Goal: Task Accomplishment & Management: Use online tool/utility

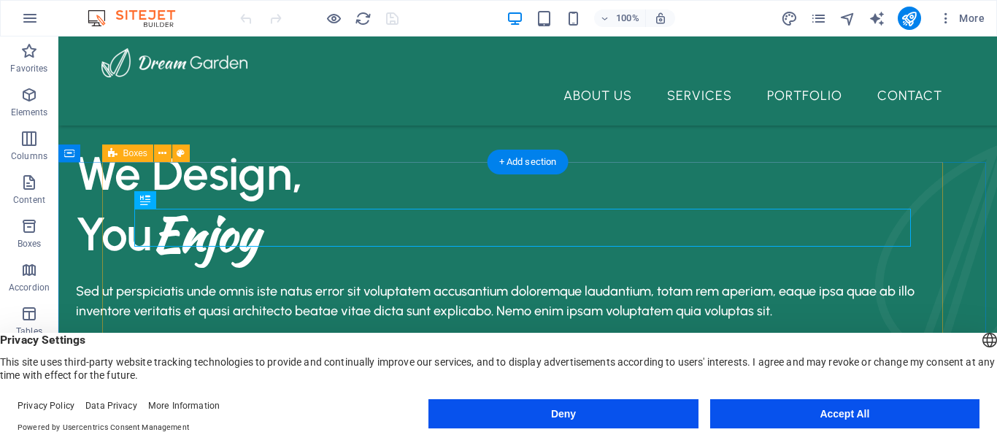
scroll to position [424, 0]
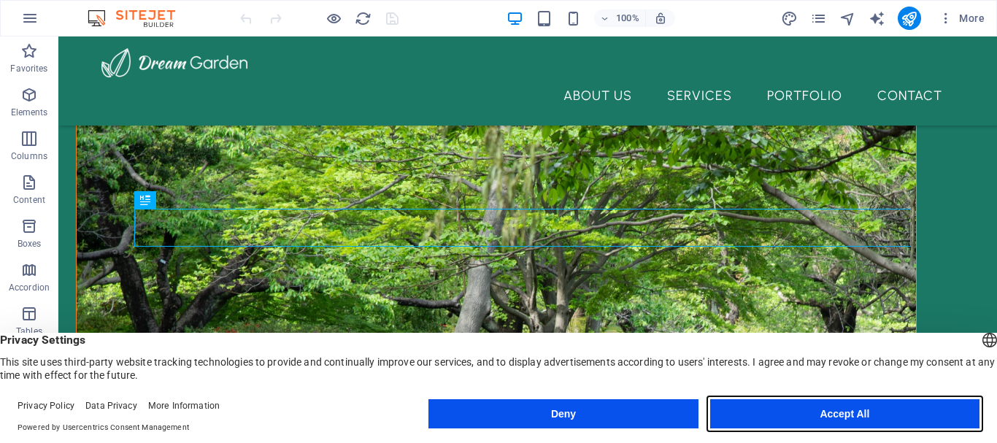
click at [846, 417] on button "Accept All" at bounding box center [844, 413] width 269 height 29
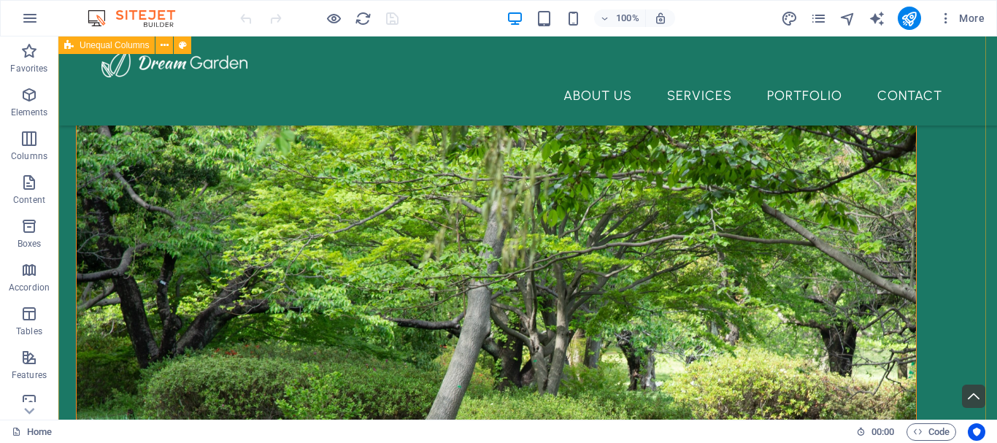
scroll to position [511, 0]
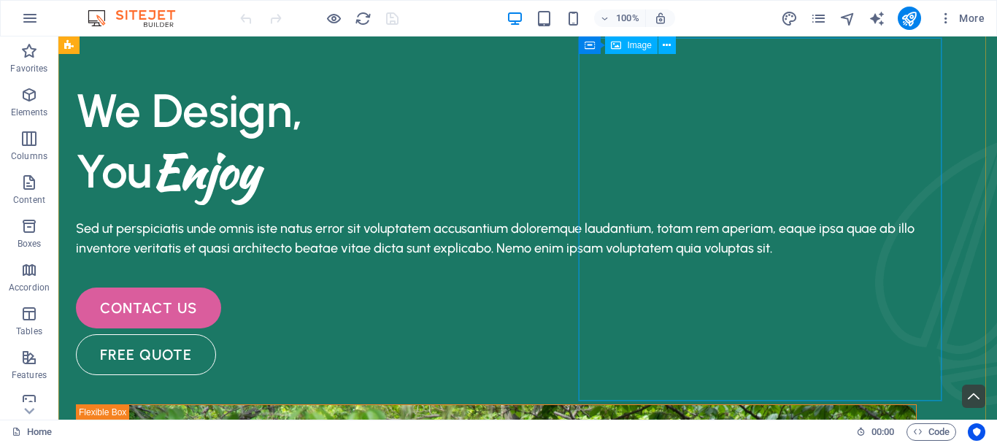
scroll to position [0, 0]
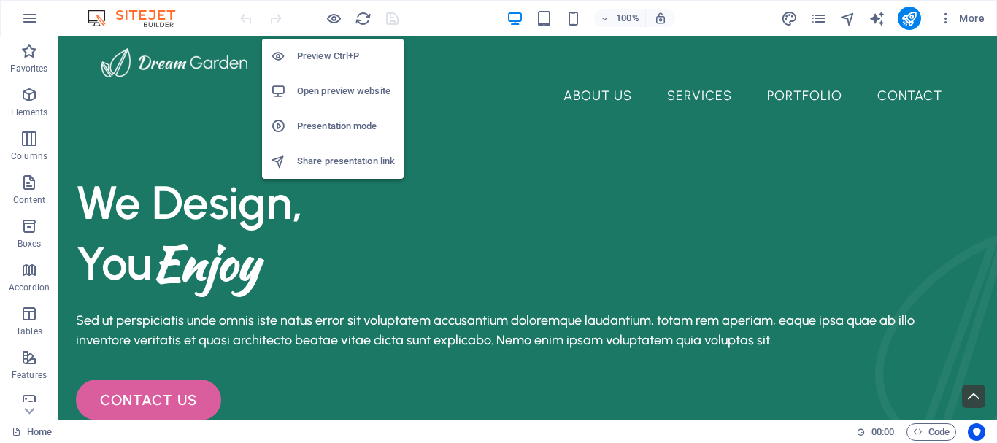
click at [344, 55] on h6 "Preview Ctrl+P" at bounding box center [346, 56] width 98 height 18
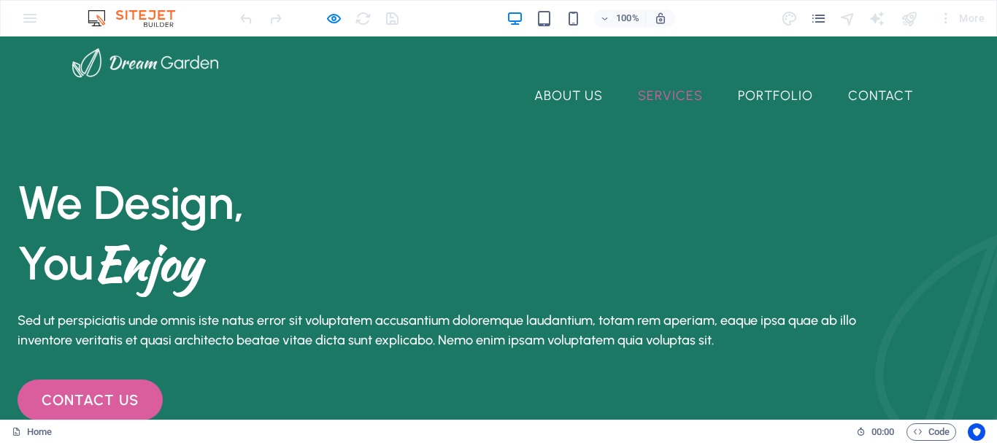
click at [676, 77] on link "Services" at bounding box center [670, 95] width 88 height 36
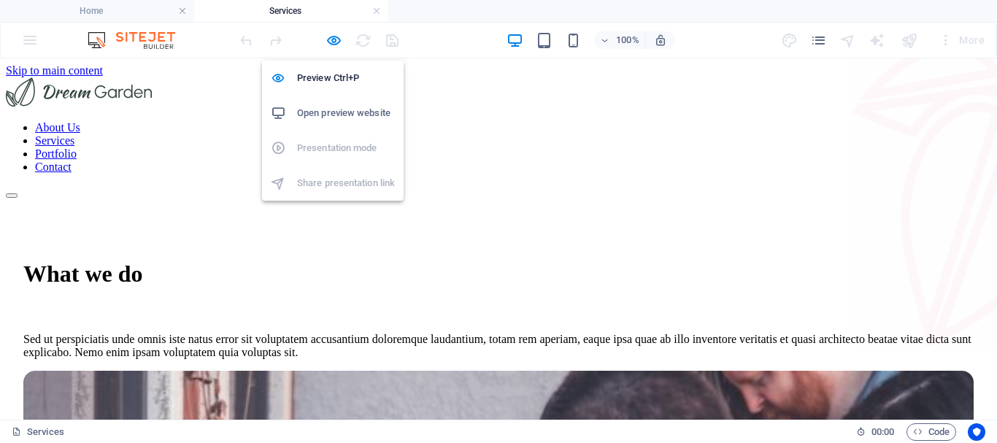
click at [336, 109] on h6 "Open preview website" at bounding box center [346, 113] width 98 height 18
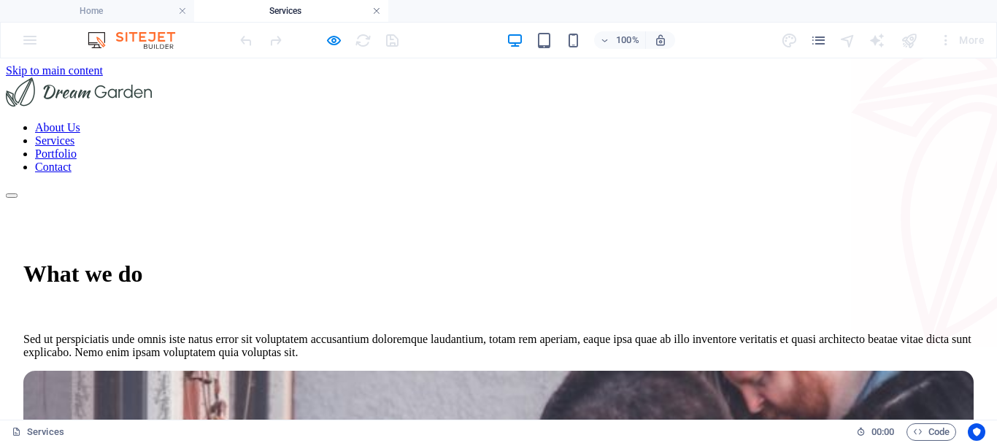
click at [374, 15] on link at bounding box center [376, 11] width 9 height 14
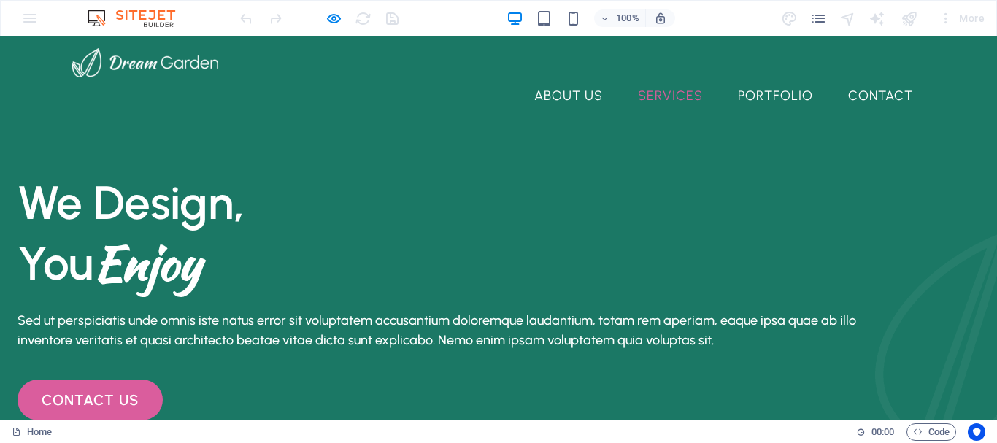
click at [645, 77] on link "Services" at bounding box center [670, 95] width 88 height 36
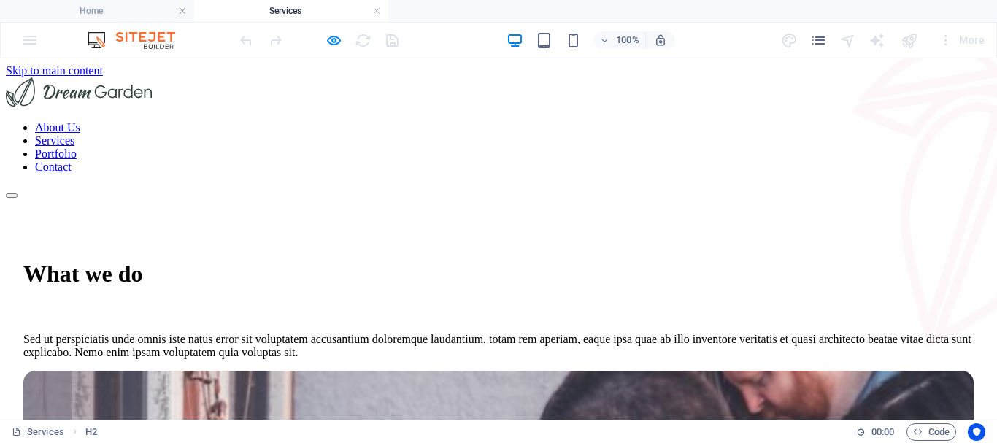
scroll to position [441, 0]
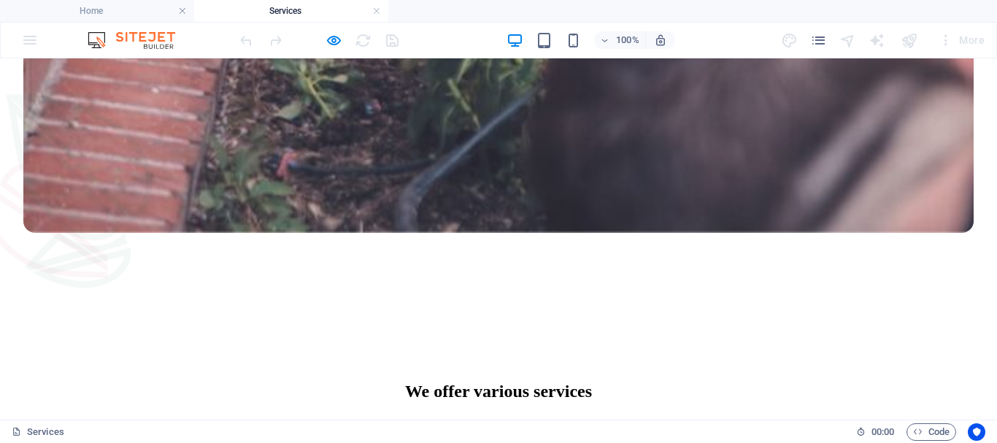
scroll to position [1243, 0]
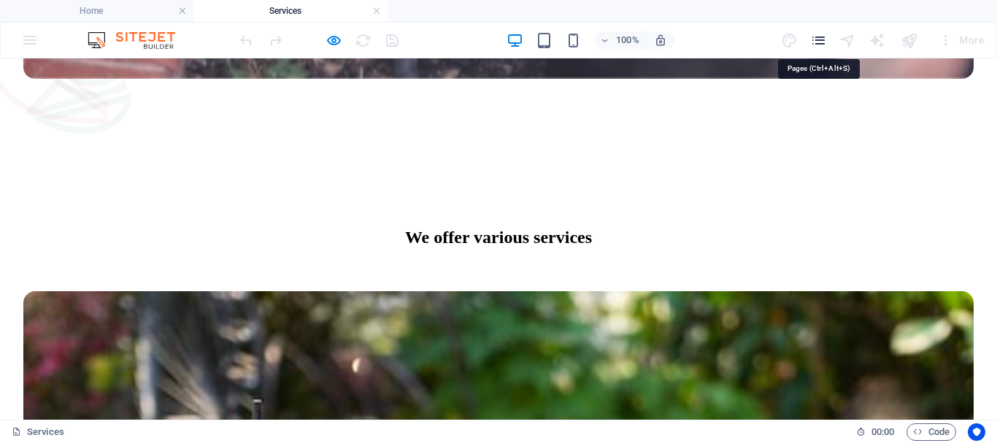
click at [818, 41] on icon "pages" at bounding box center [818, 40] width 17 height 17
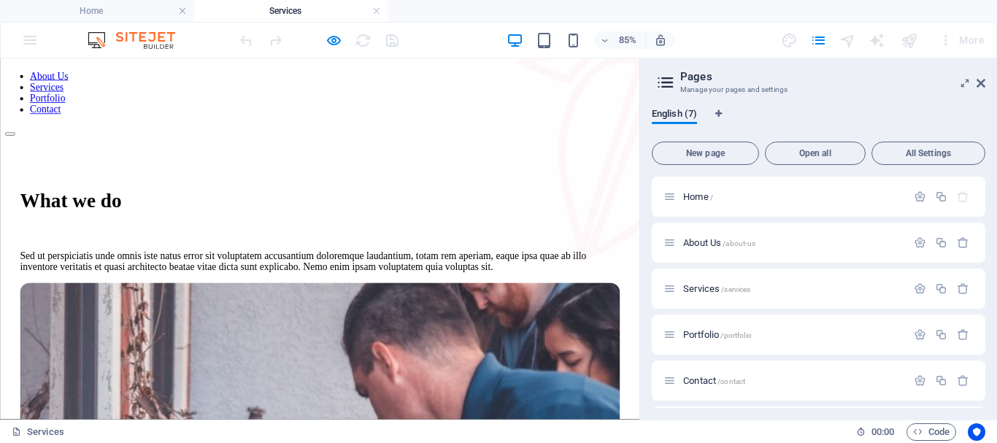
scroll to position [0, 0]
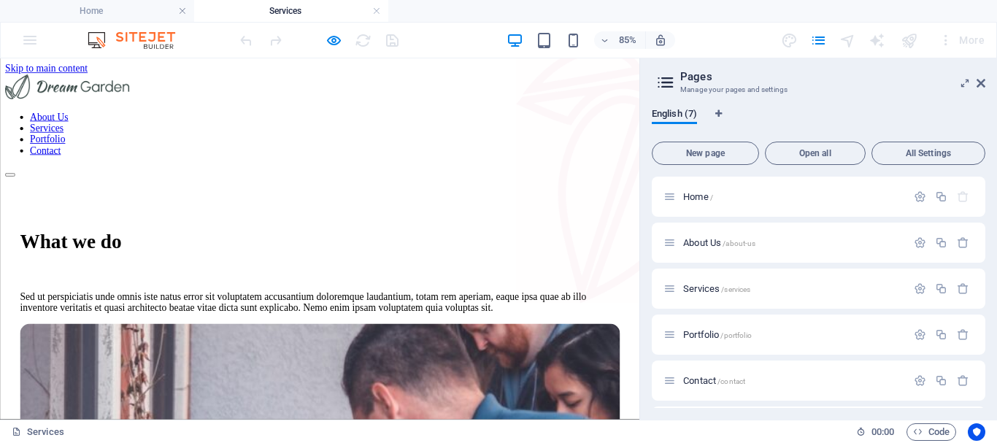
click at [395, 121] on nav "About Us Services Portfolio Contact" at bounding box center [376, 147] width 740 height 53
click at [720, 115] on icon "Language Tabs" at bounding box center [718, 113] width 7 height 9
select select "41"
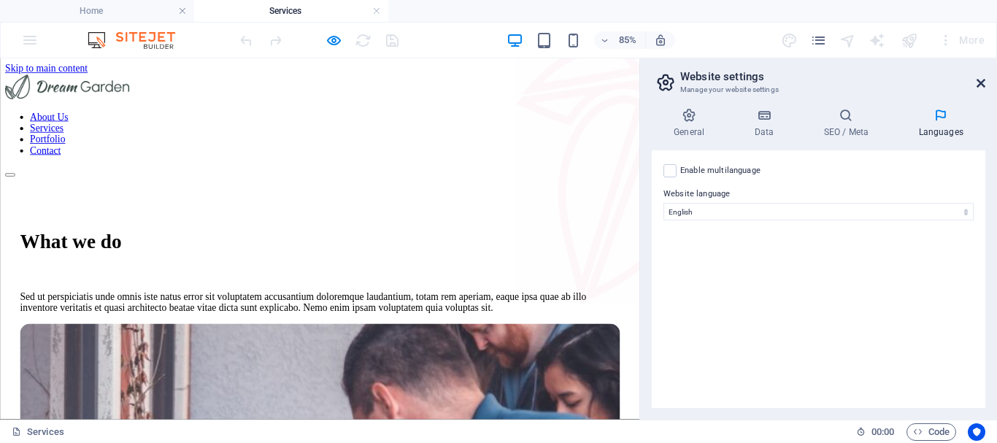
click at [979, 84] on icon at bounding box center [980, 83] width 9 height 12
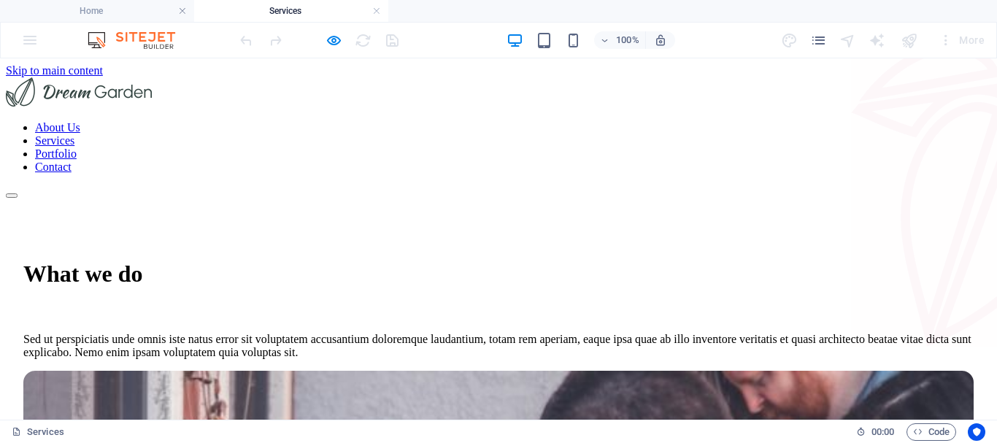
click at [666, 121] on nav "About Us Services Portfolio Contact" at bounding box center [498, 147] width 985 height 53
click at [572, 121] on nav "About Us Services Portfolio Contact" at bounding box center [498, 147] width 985 height 53
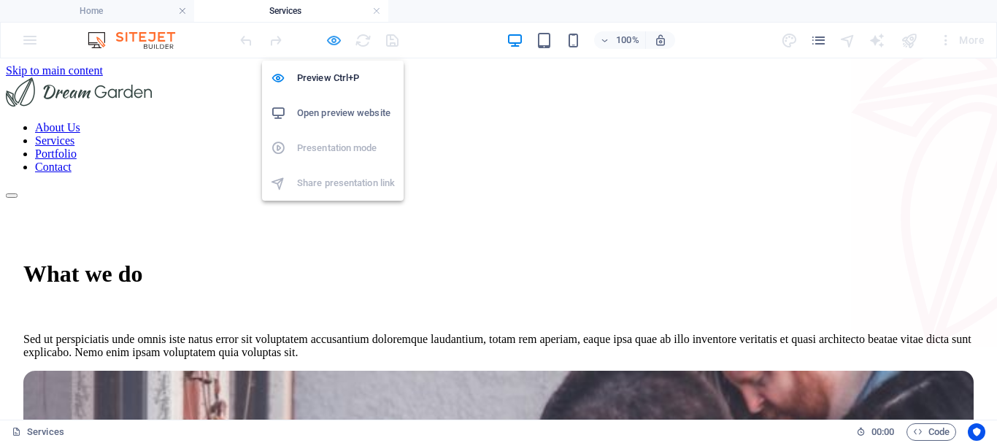
click at [333, 47] on icon "button" at bounding box center [333, 40] width 17 height 17
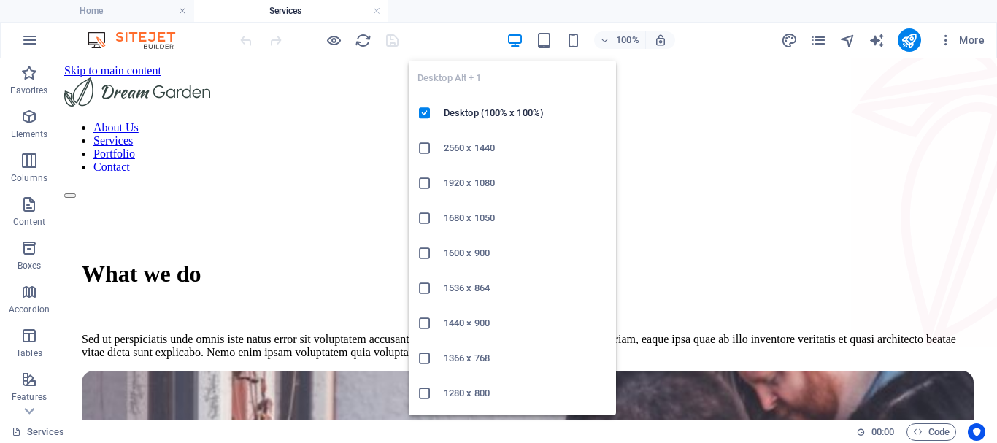
click at [511, 39] on icon "button" at bounding box center [514, 40] width 17 height 17
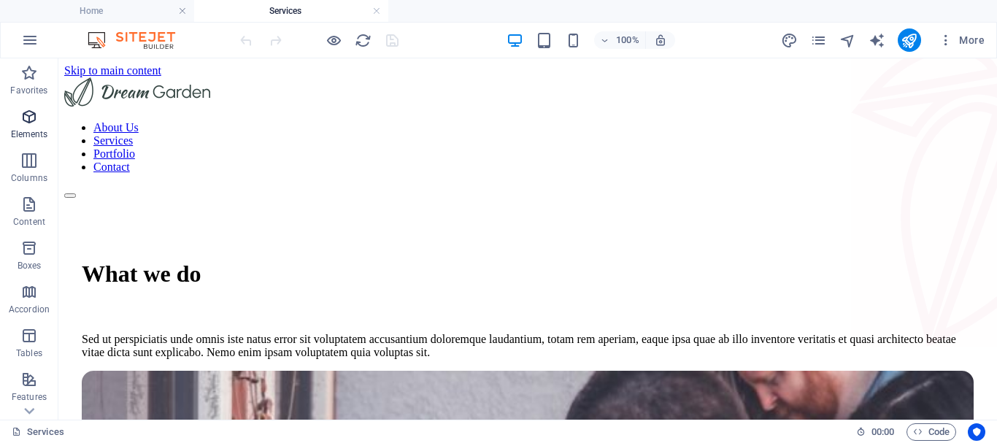
click at [30, 117] on icon "button" at bounding box center [29, 117] width 18 height 18
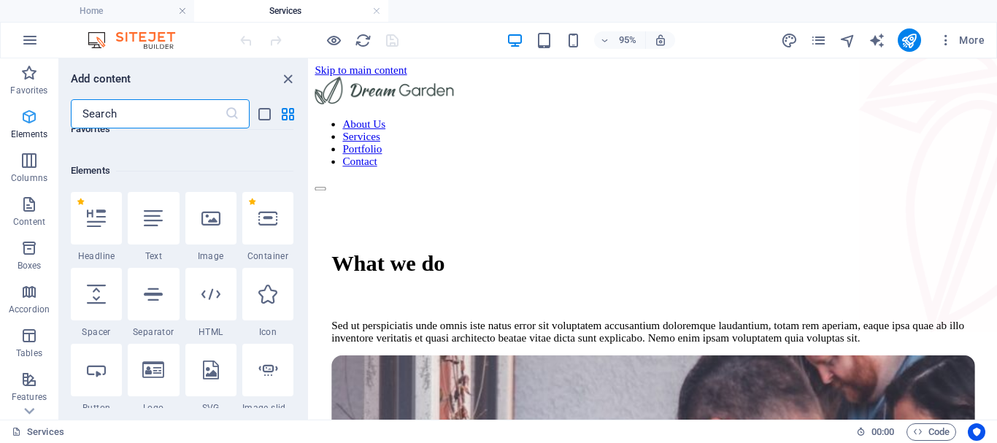
scroll to position [155, 0]
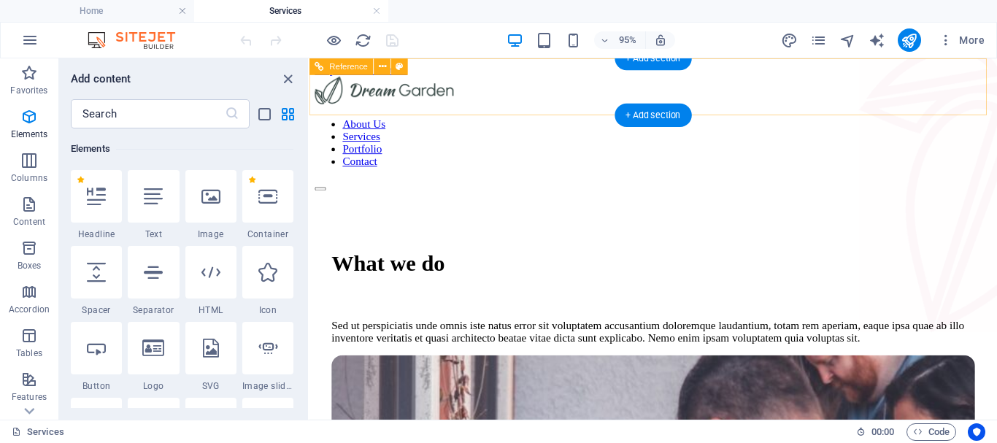
click at [775, 121] on nav "About Us Services Portfolio Contact" at bounding box center [671, 147] width 712 height 53
click at [767, 121] on nav "About Us Services Portfolio Contact" at bounding box center [671, 147] width 712 height 53
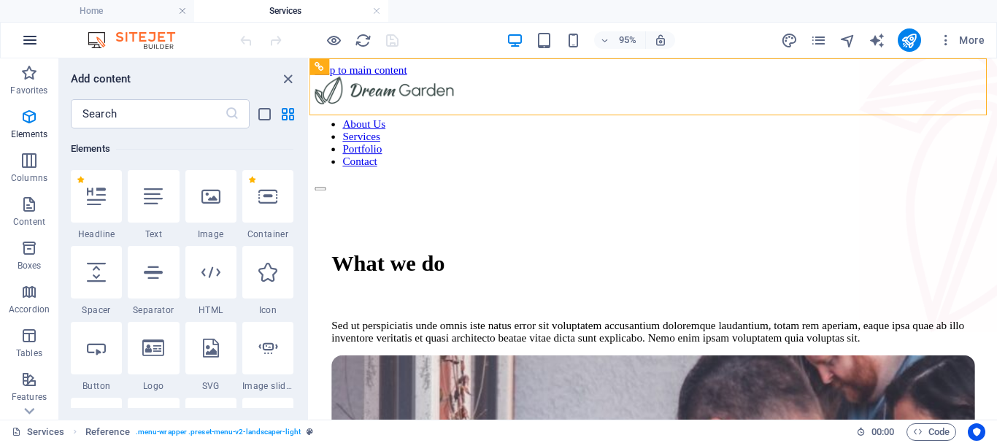
click at [34, 45] on icon "button" at bounding box center [30, 40] width 18 height 18
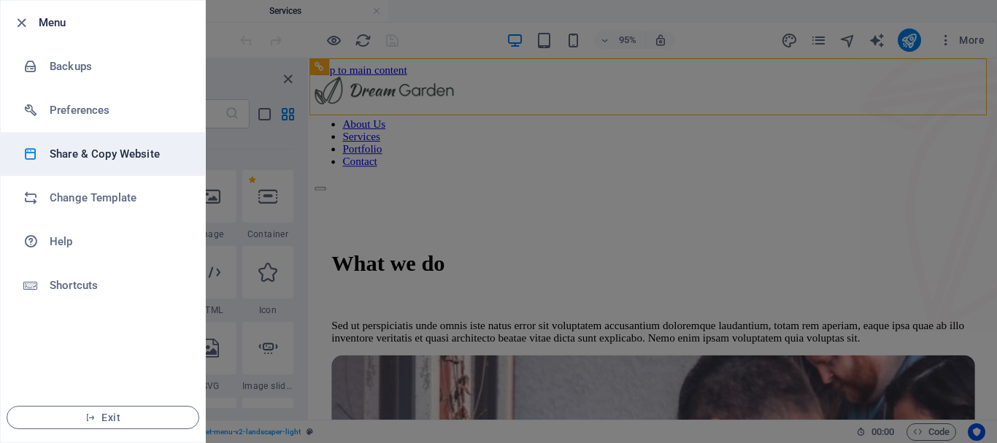
click at [92, 165] on li "Share & Copy Website" at bounding box center [103, 154] width 204 height 44
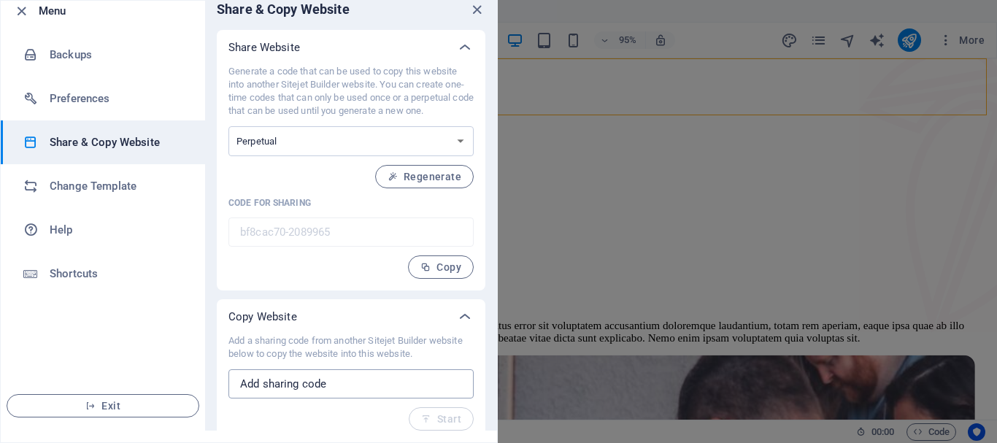
scroll to position [0, 0]
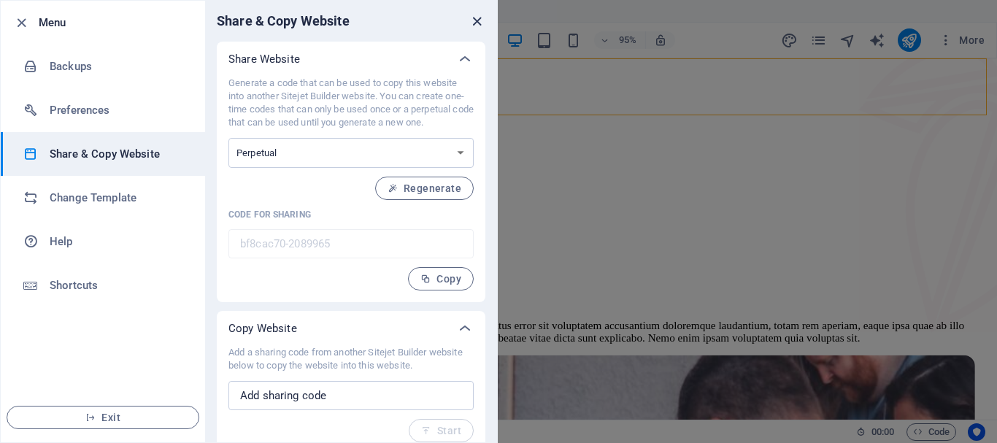
click at [479, 24] on icon "close" at bounding box center [476, 21] width 17 height 17
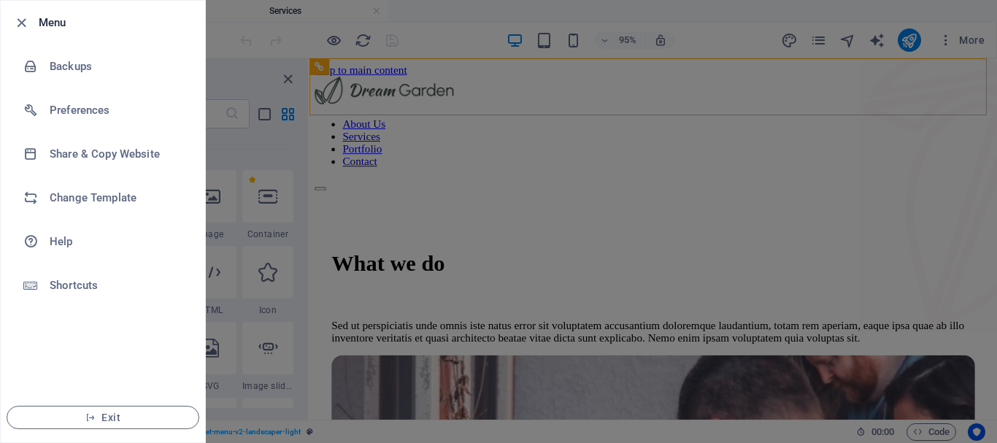
click at [34, 22] on div at bounding box center [25, 23] width 26 height 18
click at [15, 23] on icon "button" at bounding box center [21, 23] width 17 height 17
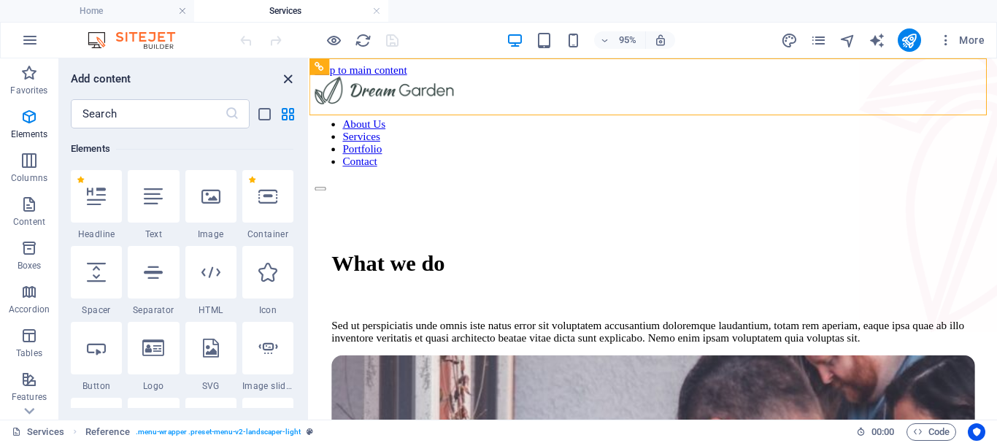
click at [289, 74] on icon "close panel" at bounding box center [287, 79] width 17 height 17
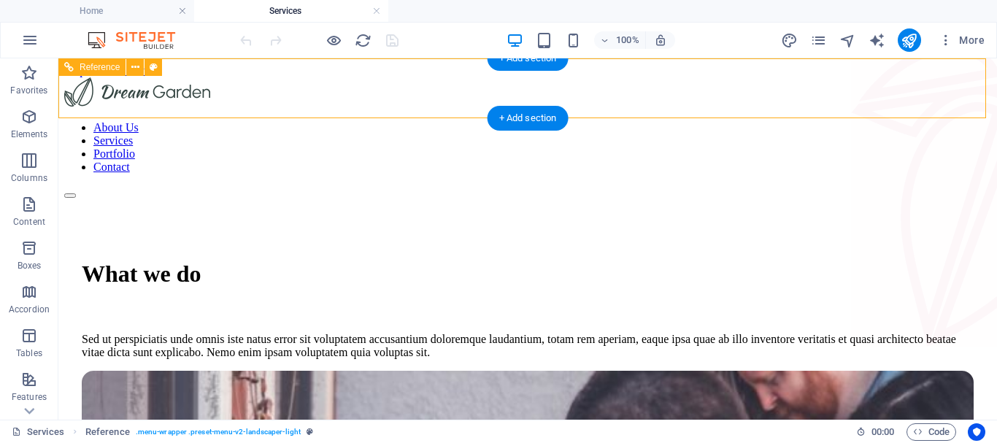
click at [605, 121] on nav "About Us Services Portfolio Contact" at bounding box center [527, 147] width 926 height 53
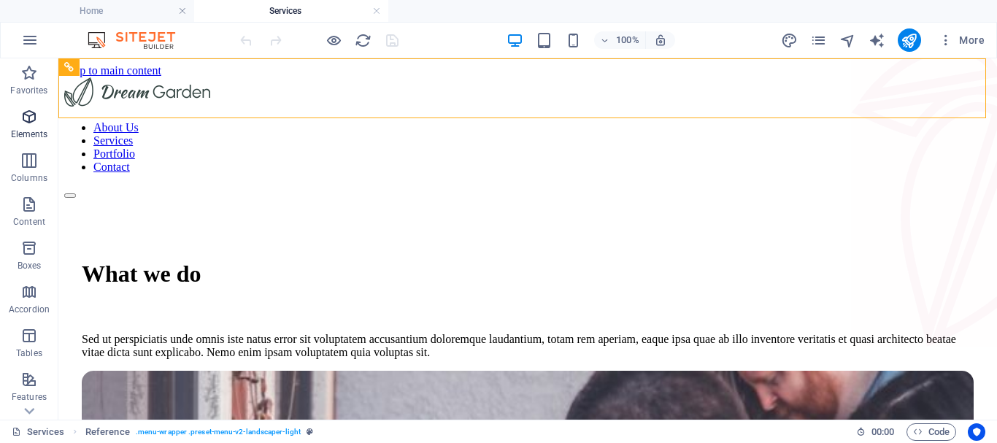
click at [28, 127] on span "Elements" at bounding box center [29, 125] width 58 height 35
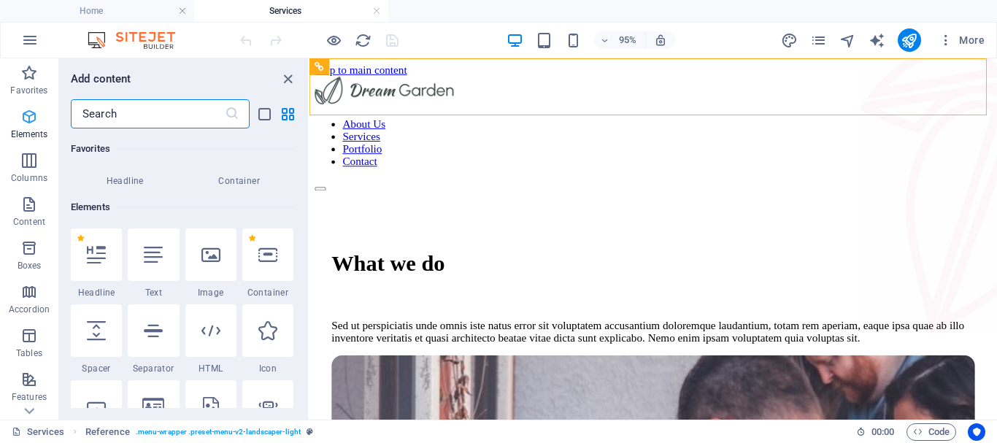
scroll to position [155, 0]
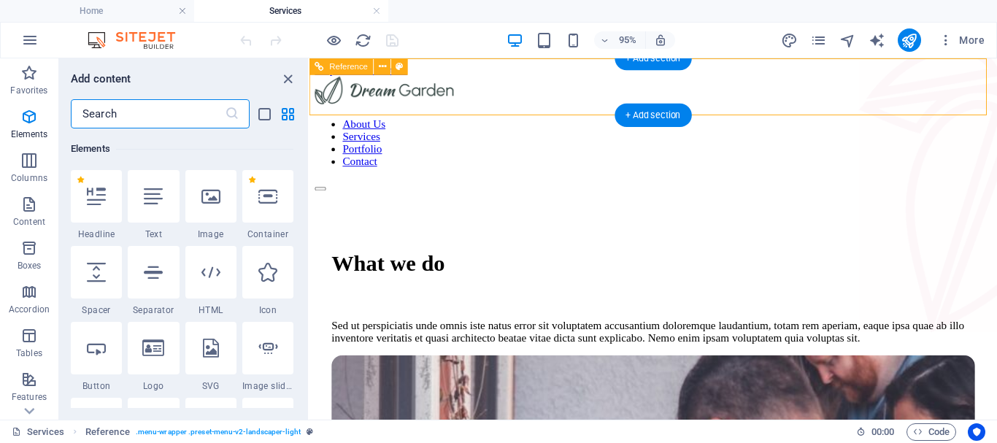
click at [646, 121] on nav "About Us Services Portfolio Contact" at bounding box center [671, 147] width 712 height 53
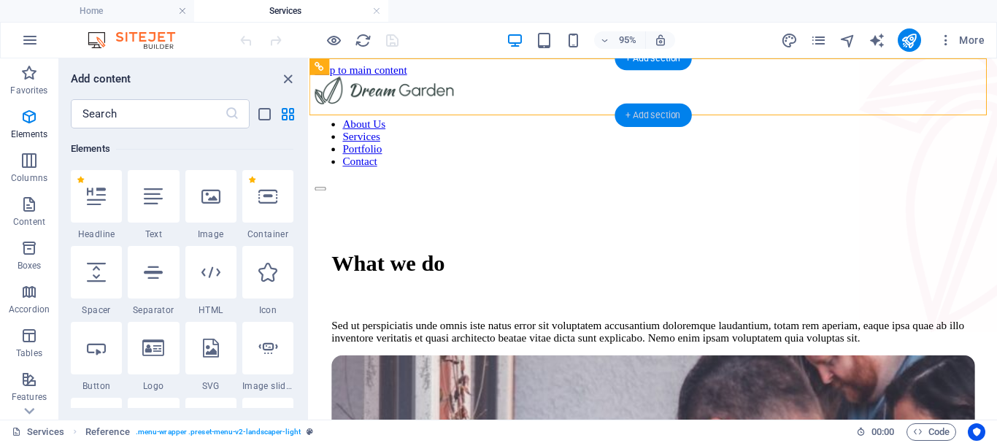
click at [641, 112] on div "+ Add section" at bounding box center [652, 115] width 77 height 23
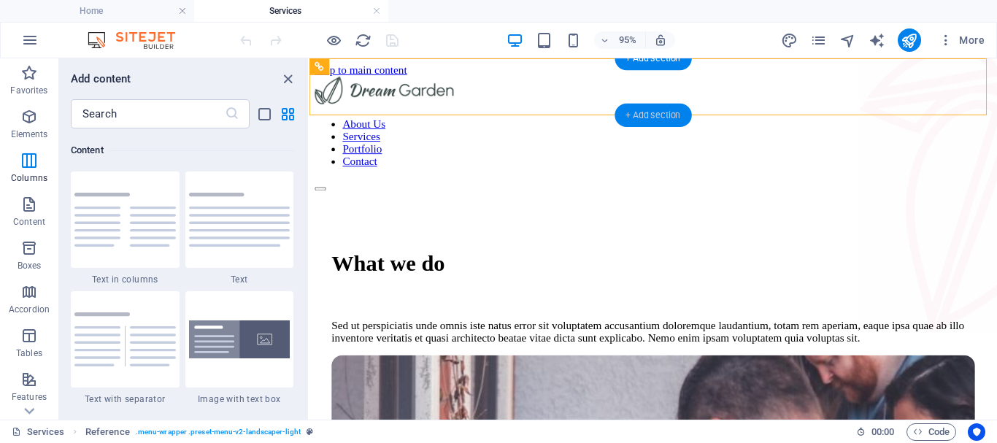
scroll to position [2553, 0]
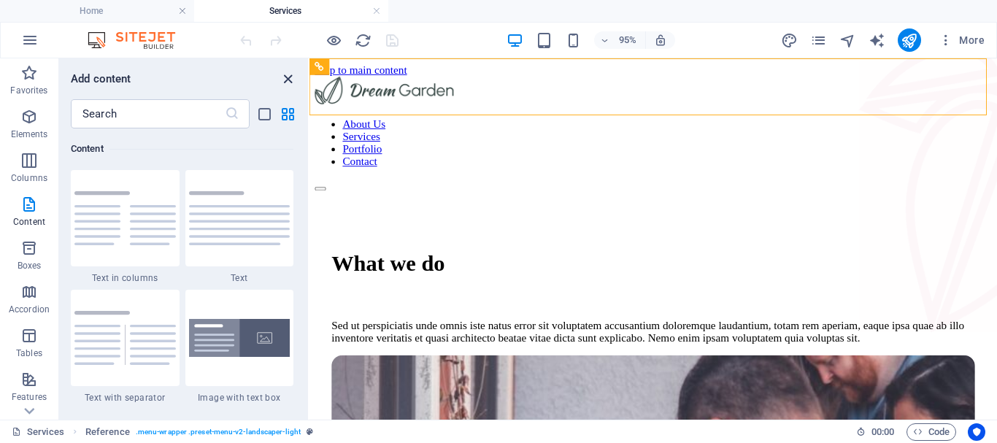
click at [285, 74] on icon "close panel" at bounding box center [287, 79] width 17 height 17
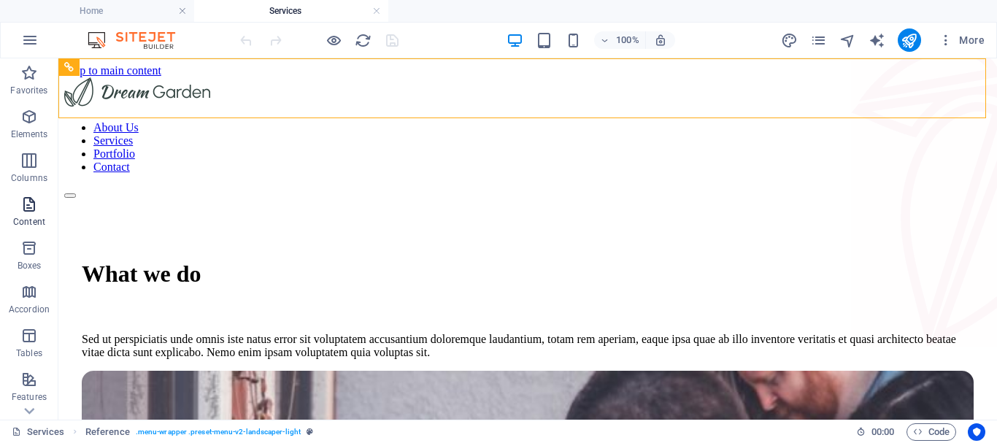
click at [36, 205] on icon "button" at bounding box center [29, 205] width 18 height 18
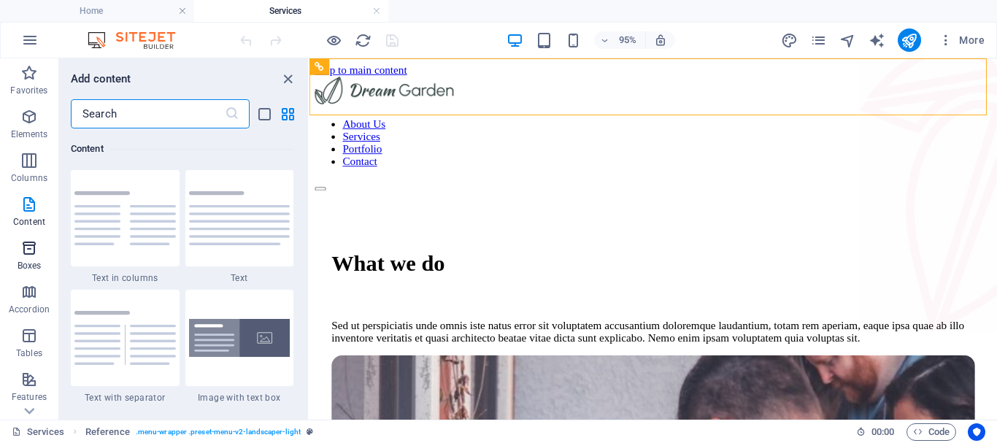
click at [29, 244] on icon "button" at bounding box center [29, 248] width 18 height 18
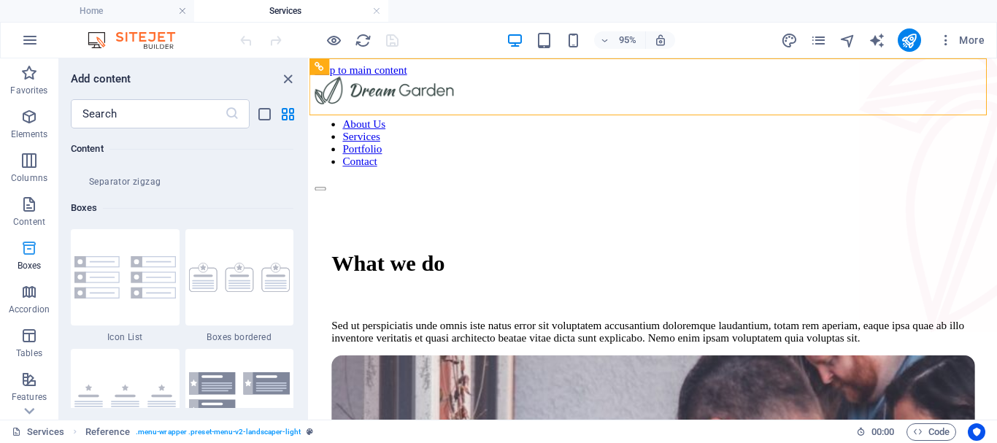
scroll to position [4024, 0]
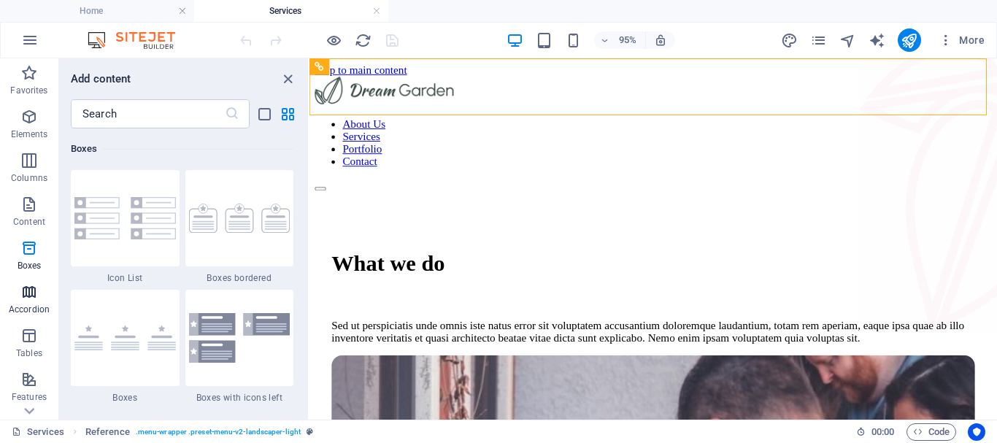
click at [34, 290] on icon "button" at bounding box center [29, 292] width 18 height 18
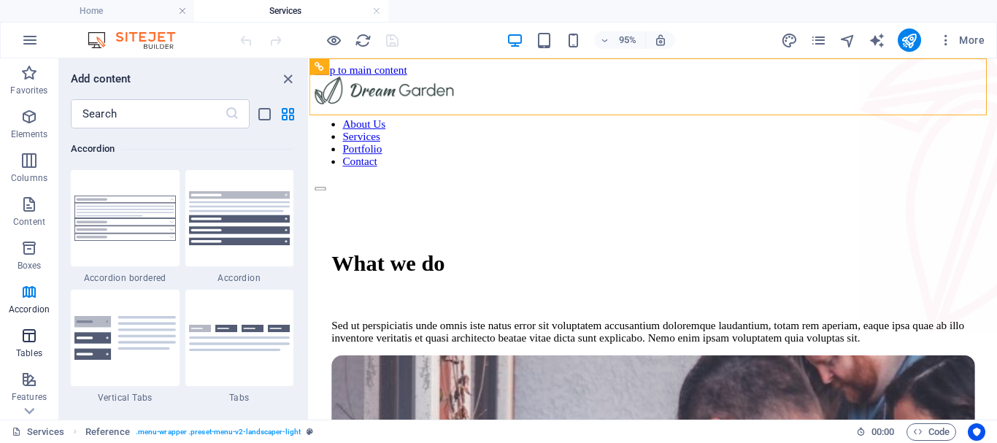
click at [26, 341] on icon "button" at bounding box center [29, 336] width 18 height 18
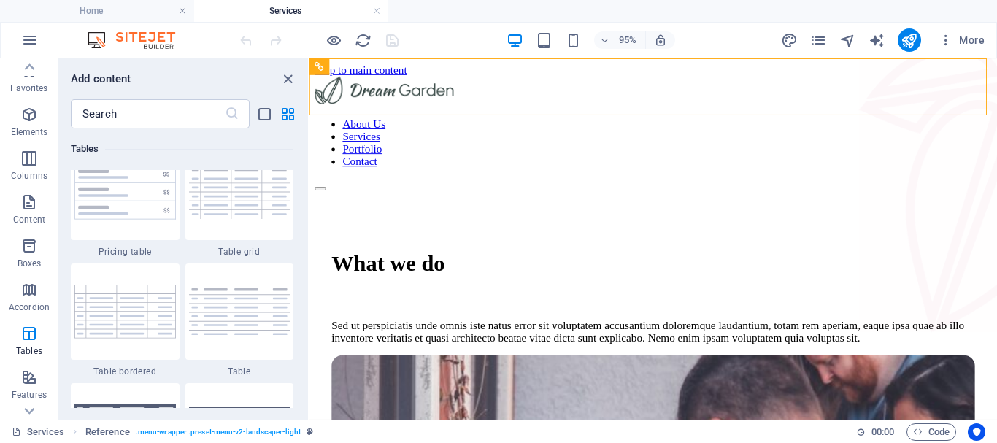
scroll to position [0, 0]
click at [31, 42] on icon "button" at bounding box center [30, 40] width 18 height 18
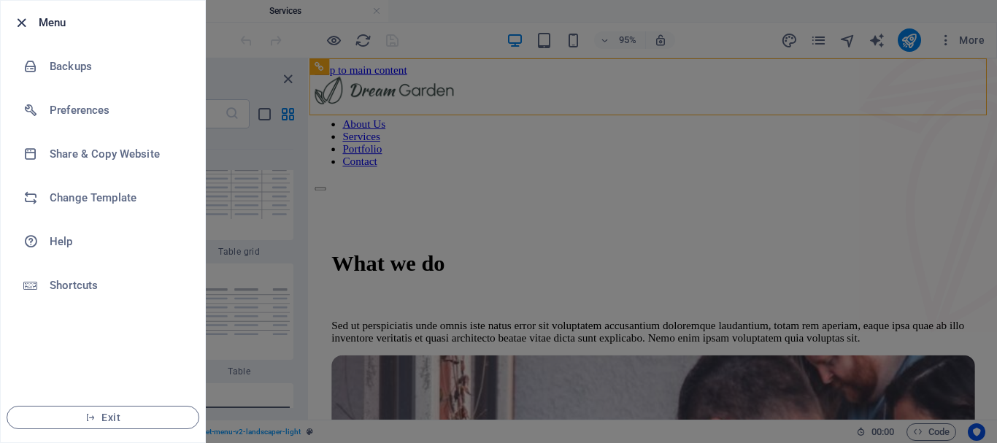
click at [20, 27] on icon "button" at bounding box center [21, 23] width 17 height 17
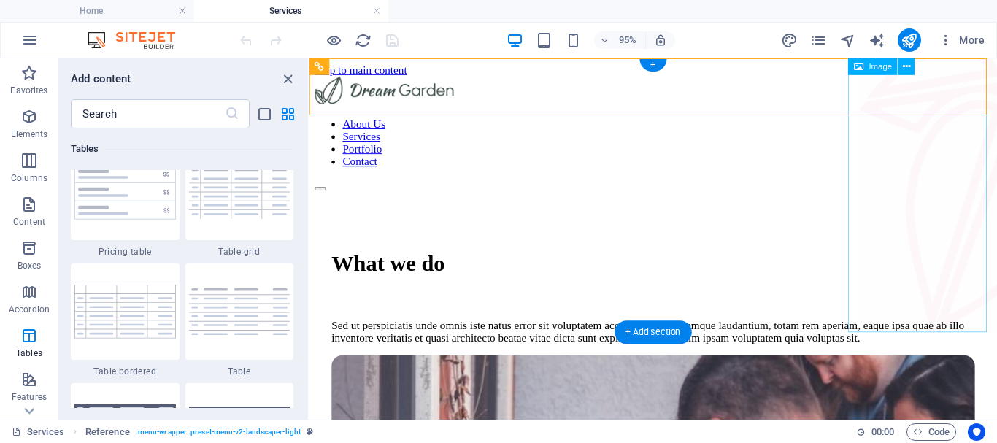
click at [887, 86] on figure at bounding box center [960, 203] width 146 height 291
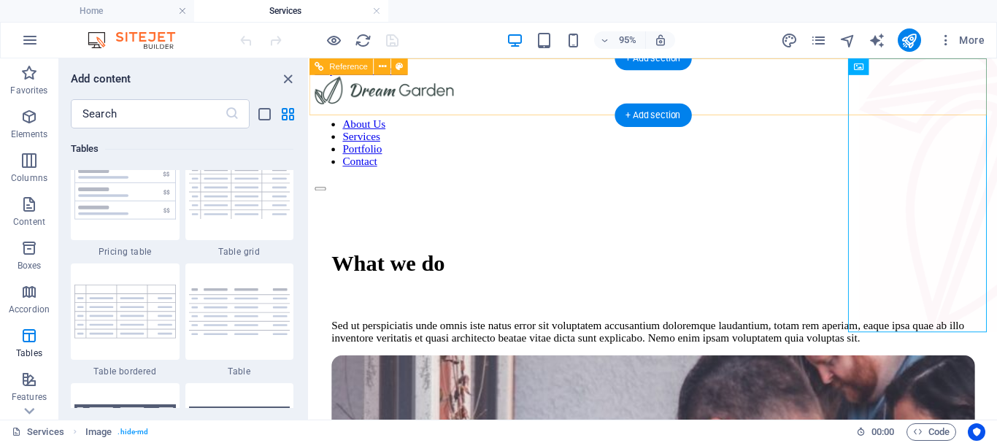
click at [846, 121] on nav "About Us Services Portfolio Contact" at bounding box center [671, 147] width 712 height 53
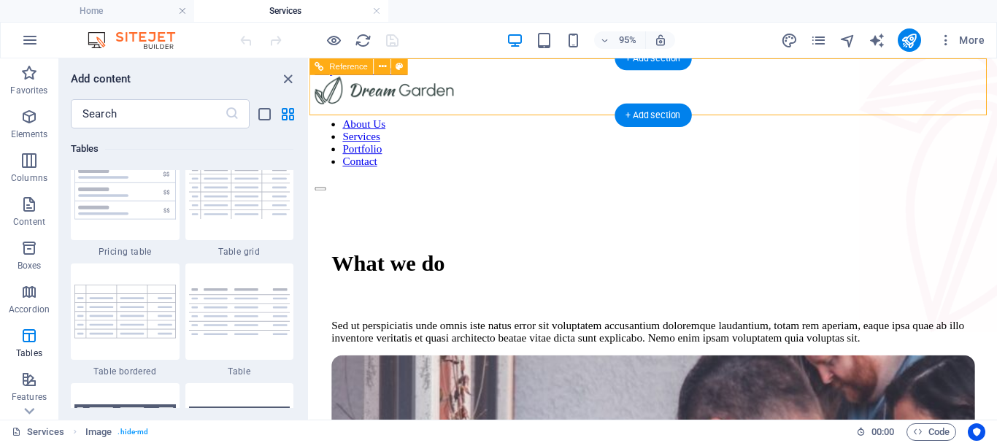
click at [846, 121] on nav "About Us Services Portfolio Contact" at bounding box center [671, 147] width 712 height 53
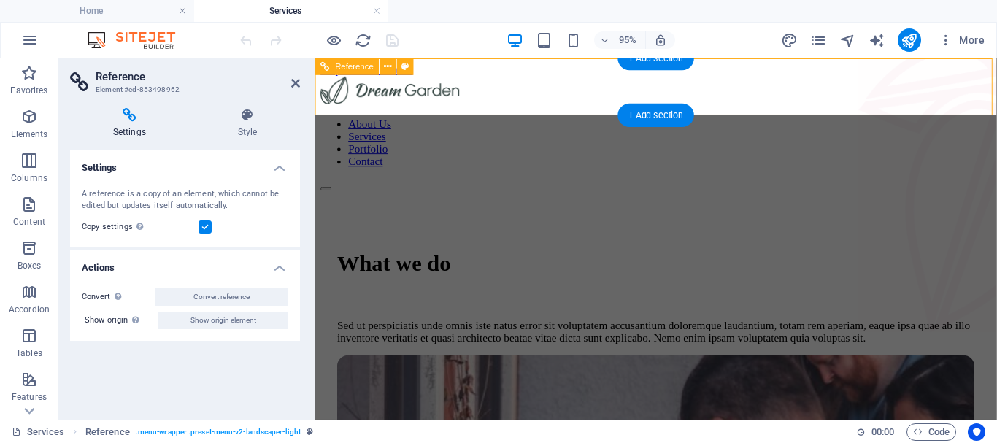
select select "rem"
select select "preset-menu-v2-landscaper-light"
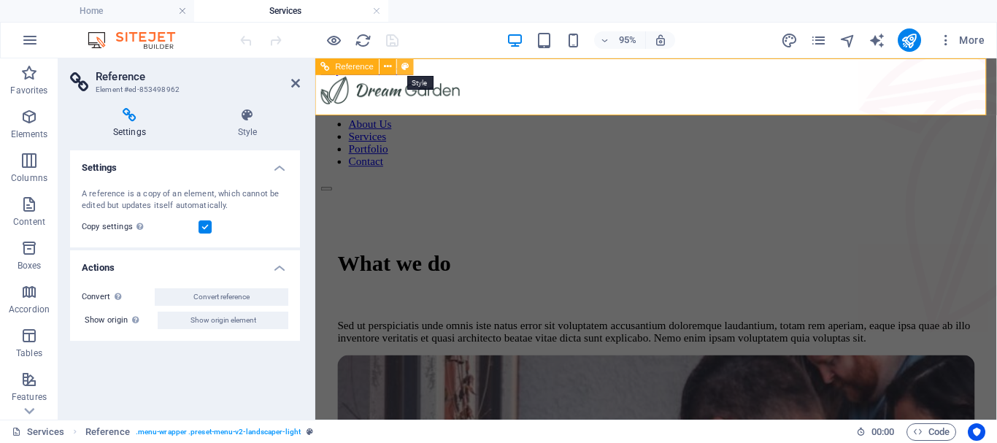
click at [406, 66] on icon at bounding box center [405, 66] width 7 height 15
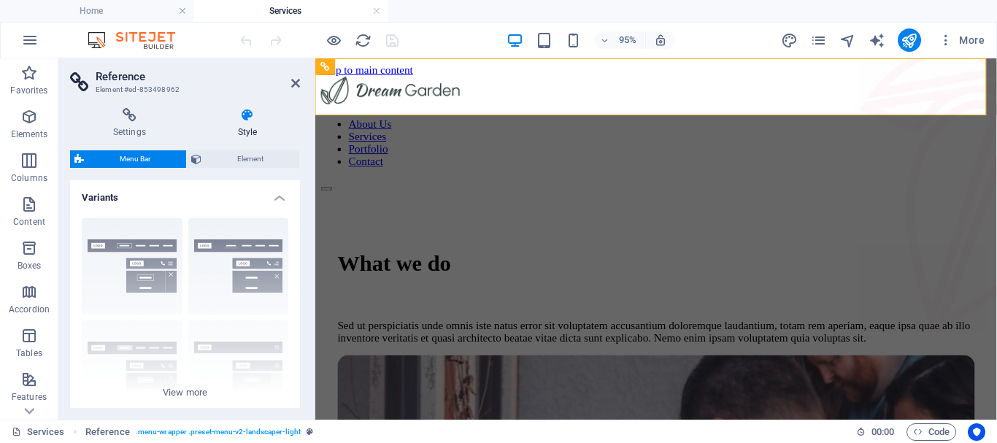
click at [253, 110] on icon at bounding box center [247, 115] width 105 height 15
click at [248, 115] on icon at bounding box center [247, 115] width 105 height 15
click at [253, 158] on span "Element" at bounding box center [250, 159] width 89 height 18
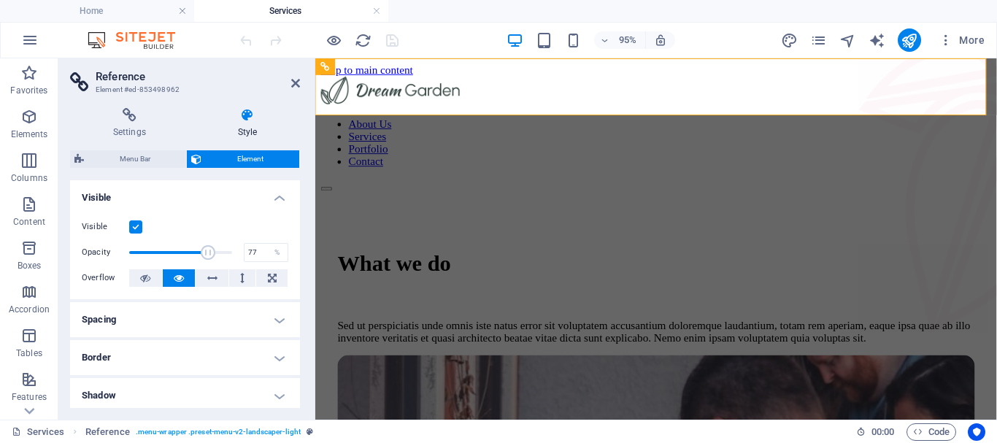
drag, startPoint x: 225, startPoint y: 254, endPoint x: 206, endPoint y: 253, distance: 19.7
click at [206, 253] on span at bounding box center [208, 252] width 15 height 15
type input "100"
drag, startPoint x: 210, startPoint y: 252, endPoint x: 244, endPoint y: 259, distance: 34.9
click at [244, 259] on div "Opacity 100 %" at bounding box center [185, 252] width 206 height 22
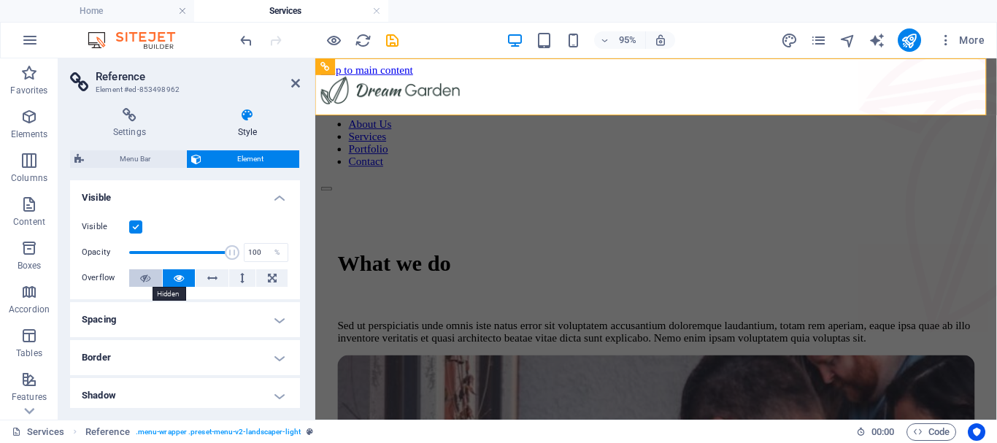
click at [152, 269] on button at bounding box center [145, 278] width 33 height 18
click at [171, 273] on button at bounding box center [179, 278] width 33 height 18
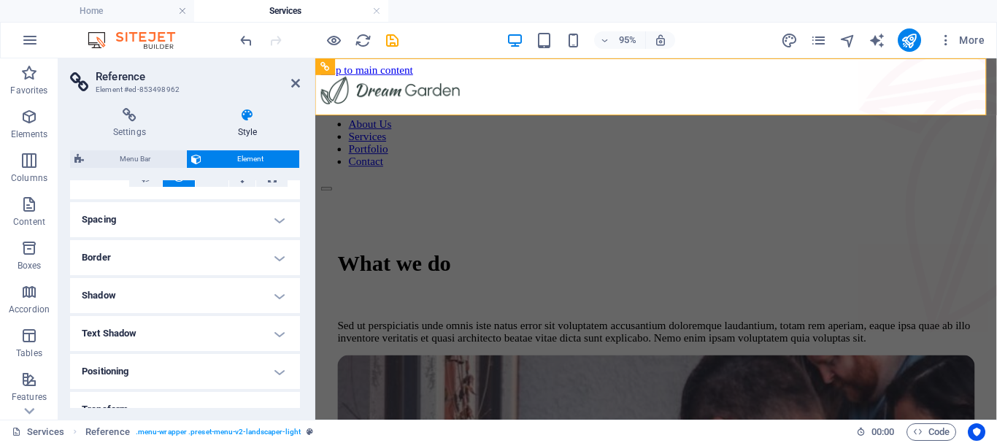
scroll to position [233, 0]
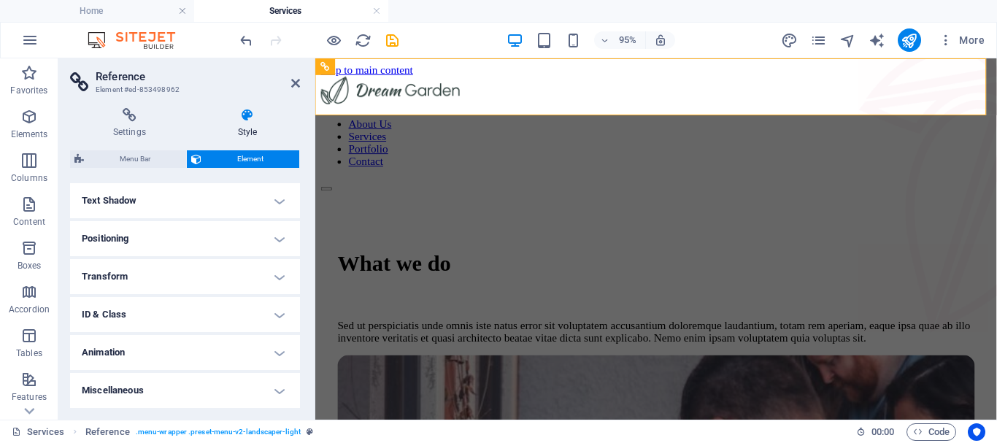
click at [242, 346] on h4 "Animation" at bounding box center [185, 352] width 230 height 35
click at [242, 346] on h4 "Animation" at bounding box center [185, 348] width 230 height 26
click at [988, 88] on figure at bounding box center [959, 203] width 146 height 291
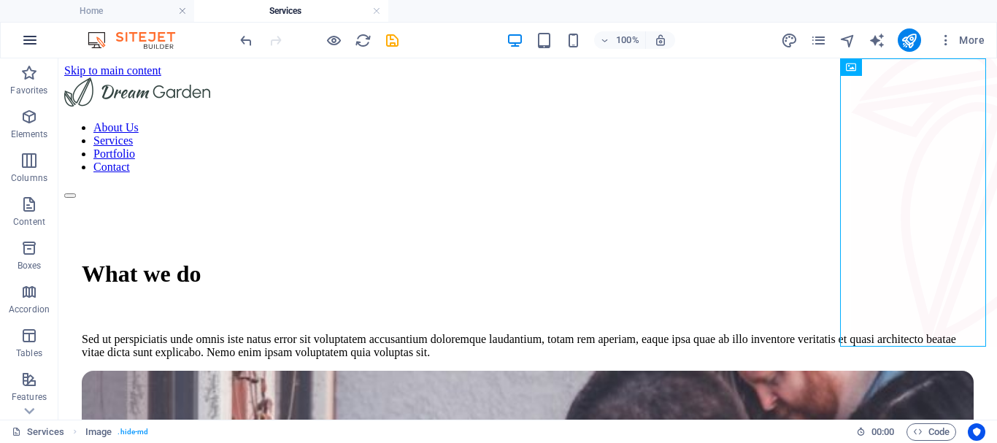
click at [32, 31] on icon "button" at bounding box center [30, 40] width 18 height 18
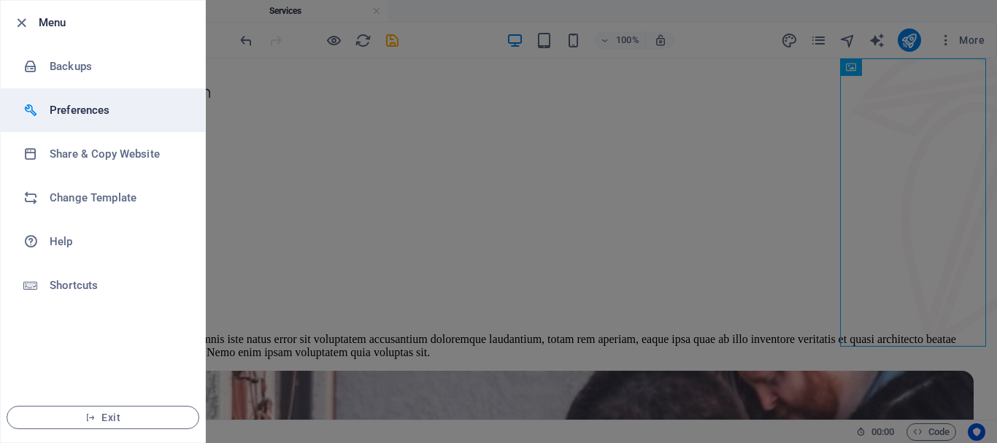
click at [85, 102] on h6 "Preferences" at bounding box center [117, 110] width 135 height 18
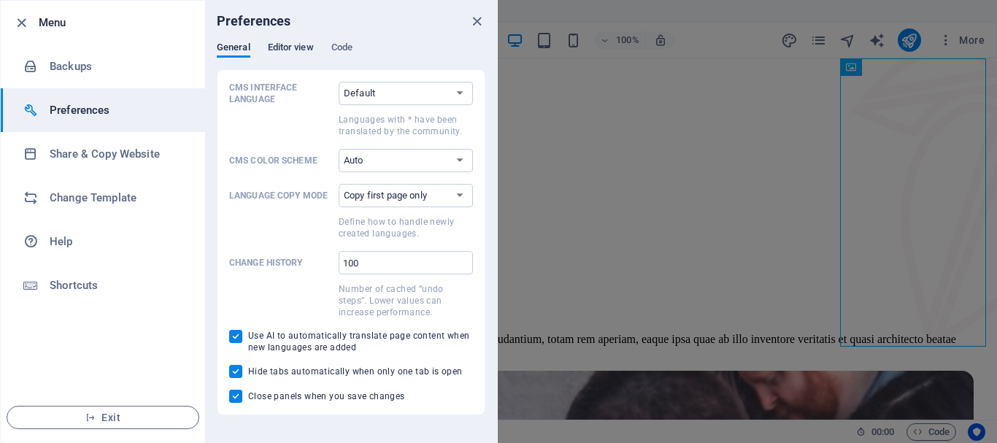
click at [299, 49] on span "Editor view" at bounding box center [291, 49] width 46 height 20
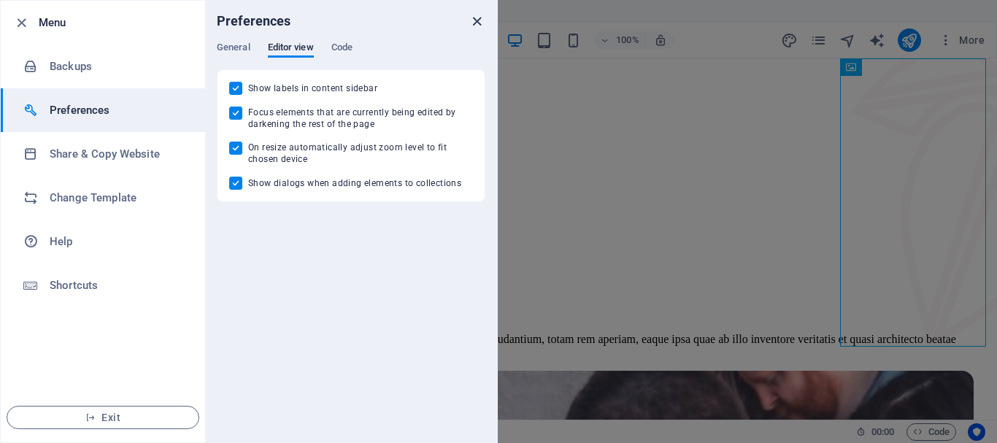
click at [477, 18] on icon "close" at bounding box center [476, 21] width 17 height 17
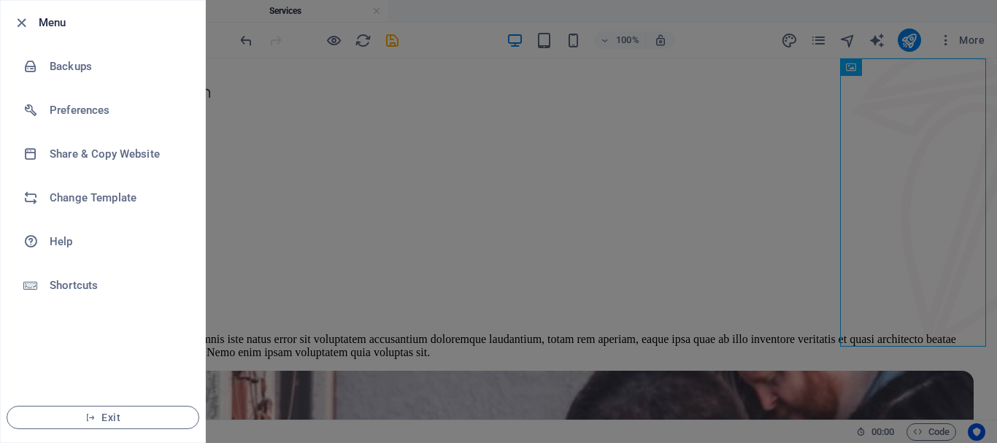
click at [317, 150] on div at bounding box center [498, 221] width 997 height 443
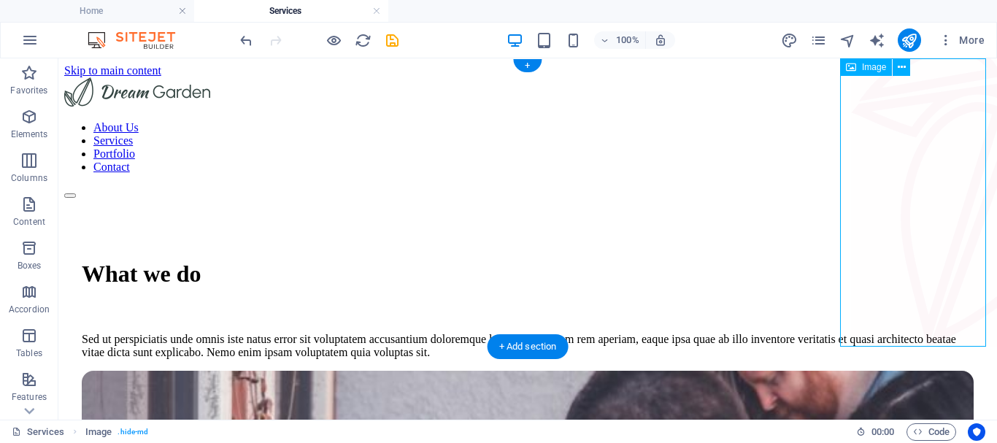
click at [878, 88] on figure at bounding box center [924, 203] width 146 height 291
click at [902, 66] on icon at bounding box center [901, 67] width 8 height 15
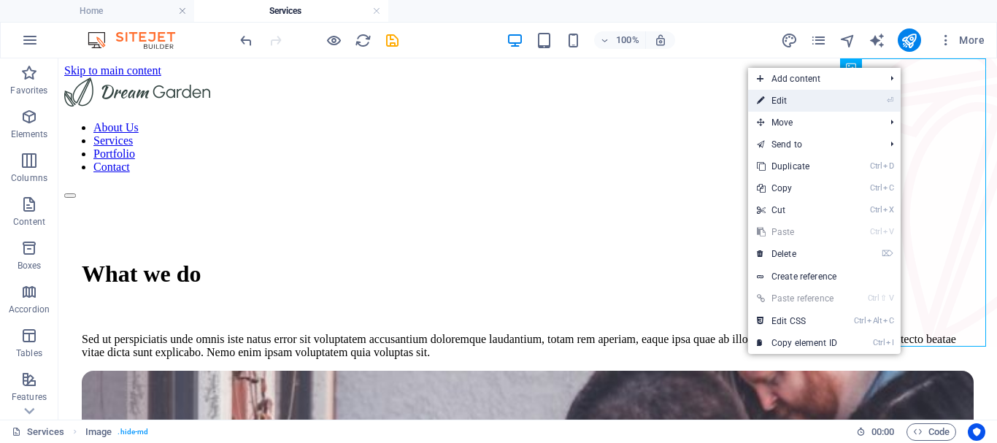
click at [764, 96] on link "⏎ Edit" at bounding box center [797, 101] width 98 height 22
select select "px"
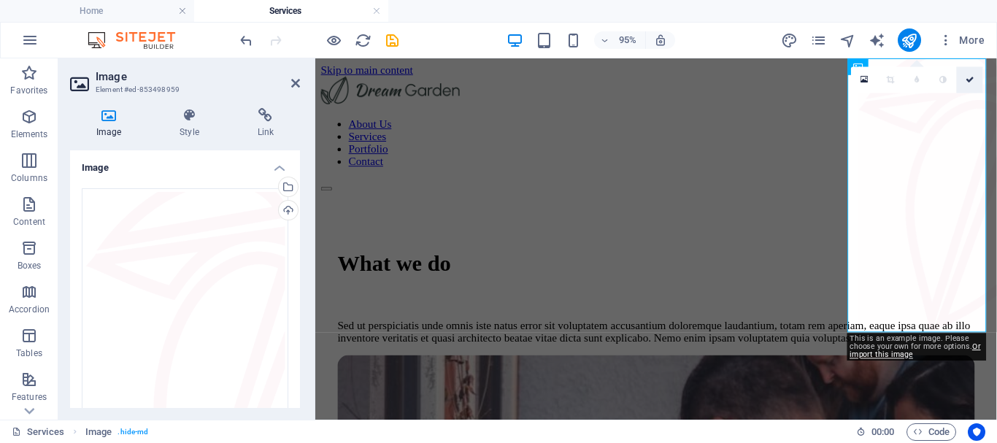
click at [970, 80] on icon at bounding box center [969, 80] width 9 height 8
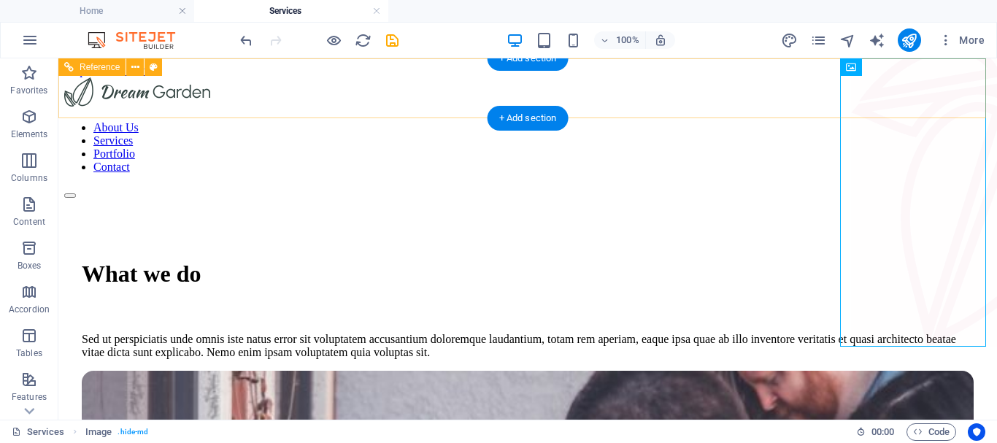
click at [803, 121] on nav "About Us Services Portfolio Contact" at bounding box center [527, 147] width 926 height 53
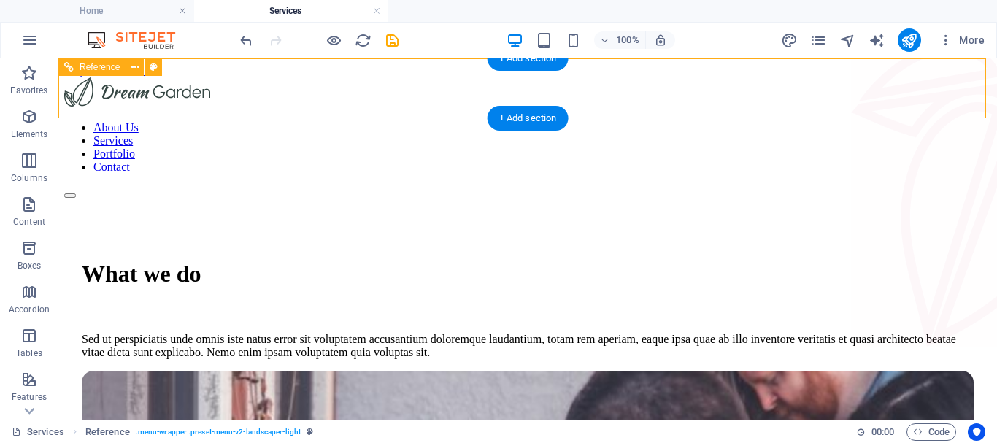
click at [800, 121] on nav "About Us Services Portfolio Contact" at bounding box center [527, 147] width 926 height 53
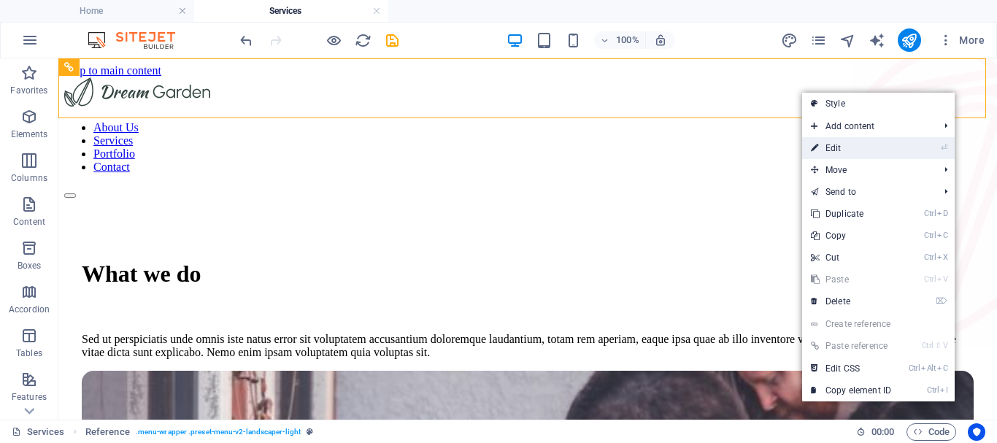
click at [831, 148] on link "⏎ Edit" at bounding box center [851, 148] width 98 height 22
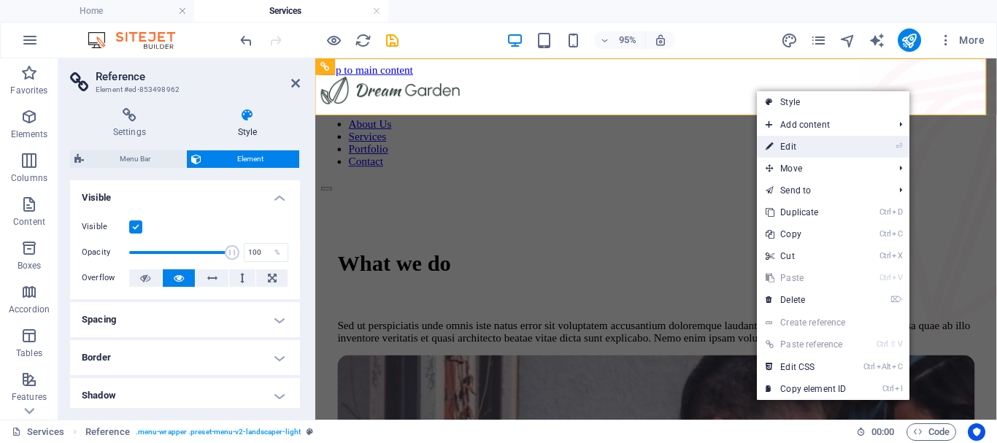
click at [776, 147] on link "⏎ Edit" at bounding box center [806, 147] width 98 height 22
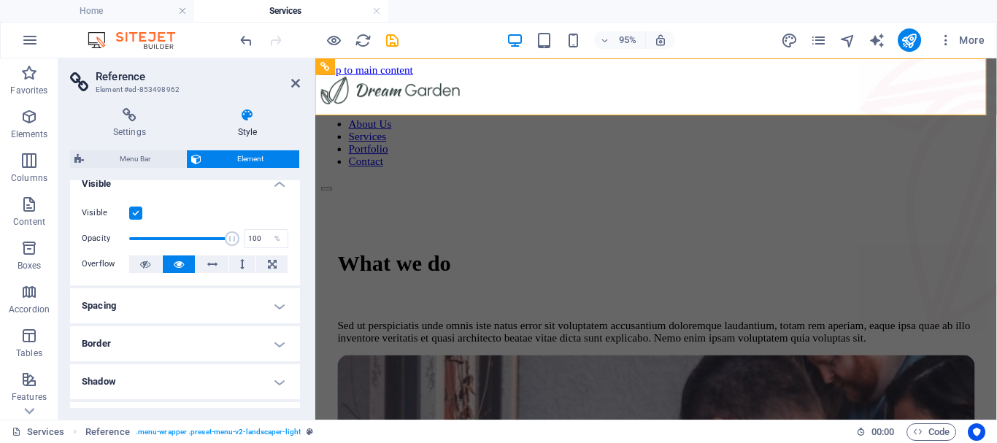
scroll to position [0, 0]
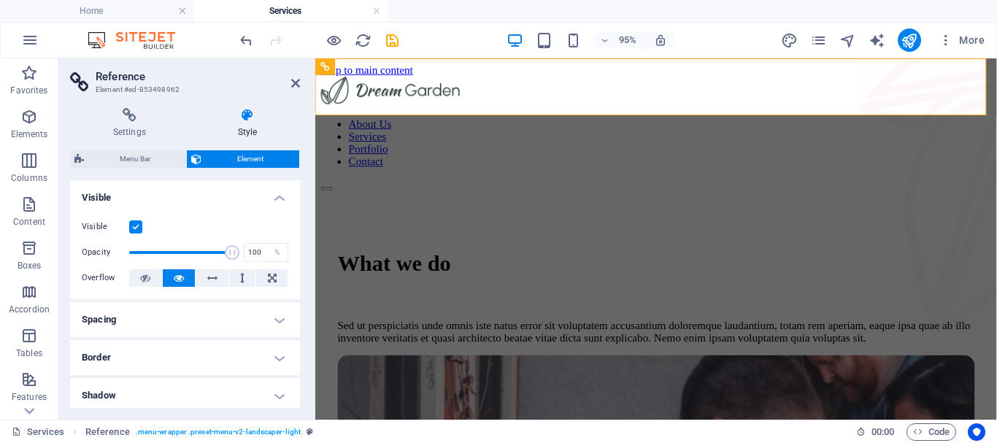
click at [280, 194] on h4 "Visible" at bounding box center [185, 193] width 230 height 26
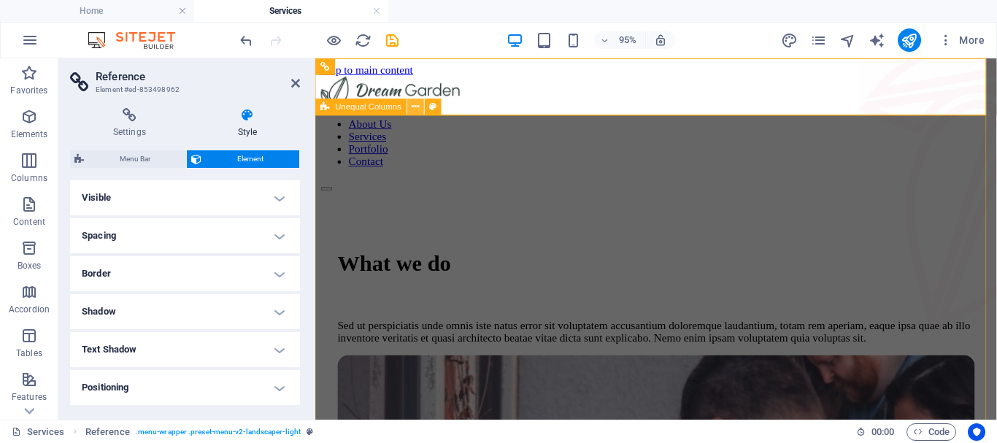
click at [416, 106] on icon at bounding box center [415, 107] width 7 height 15
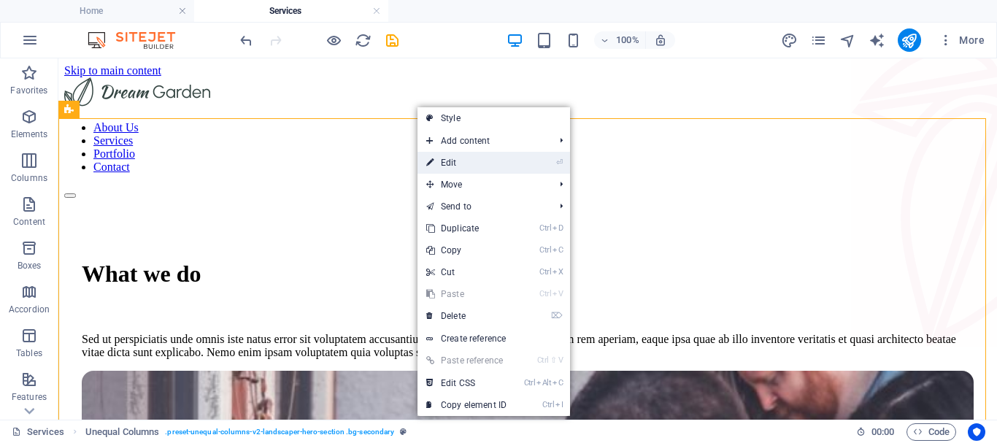
drag, startPoint x: 446, startPoint y: 160, endPoint x: 137, endPoint y: 107, distance: 313.1
click at [446, 160] on link "⏎ Edit" at bounding box center [466, 163] width 98 height 22
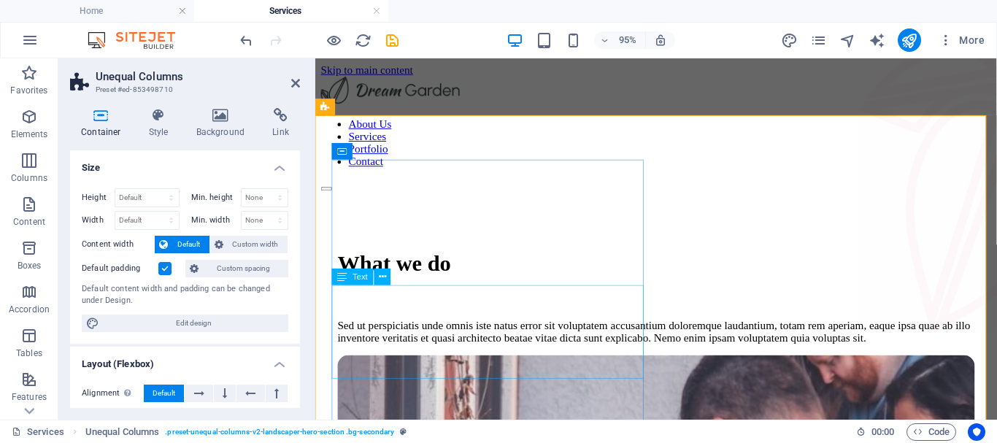
click at [438, 333] on div "Sed ut perspiciatis unde omnis iste natus error sit voluptatem accusantium dolo…" at bounding box center [673, 346] width 670 height 26
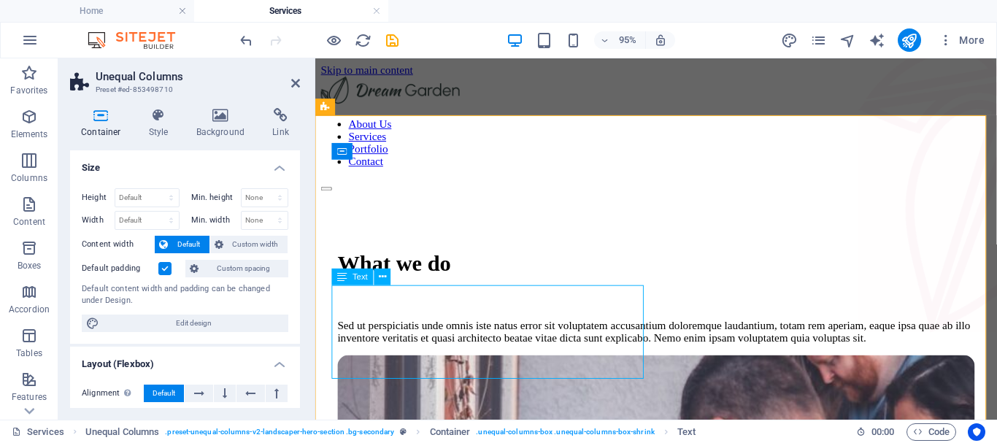
click at [427, 333] on div "Sed ut perspiciatis unde omnis iste natus error sit voluptatem accusantium dolo…" at bounding box center [673, 346] width 670 height 26
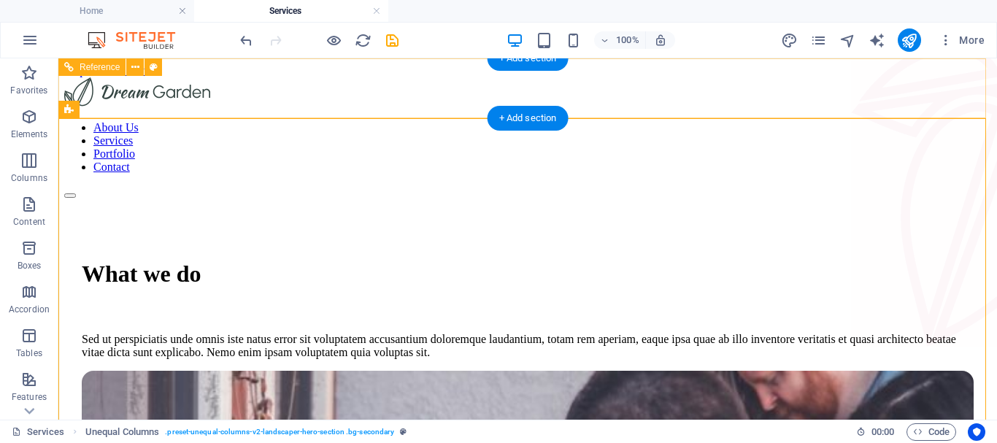
click at [668, 121] on nav "About Us Services Portfolio Contact" at bounding box center [527, 147] width 926 height 53
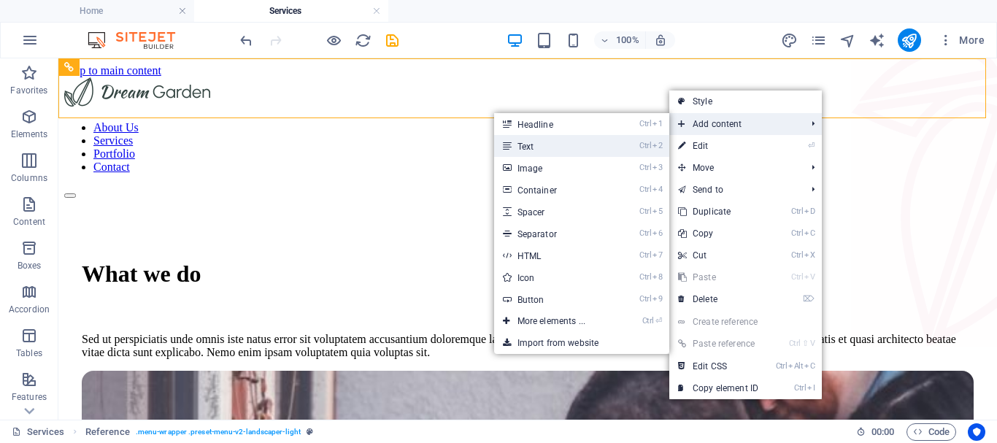
click at [583, 147] on link "Ctrl 2 Text" at bounding box center [554, 146] width 120 height 22
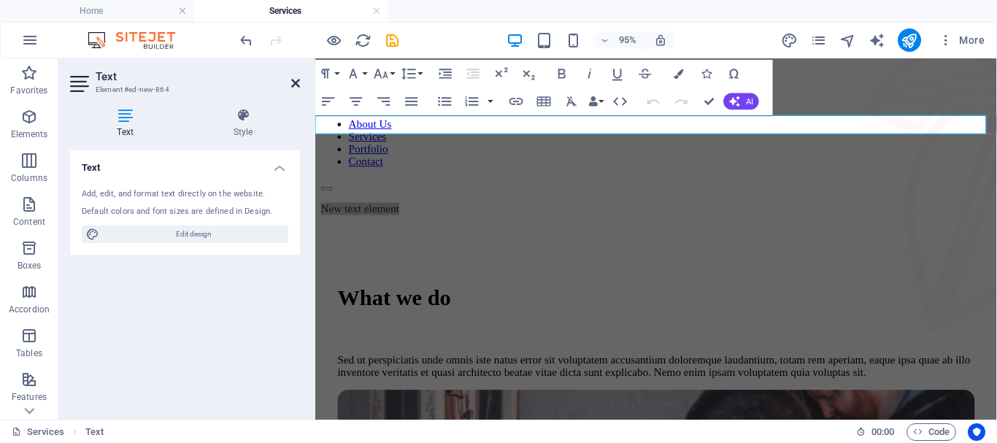
click at [292, 84] on icon at bounding box center [295, 83] width 9 height 12
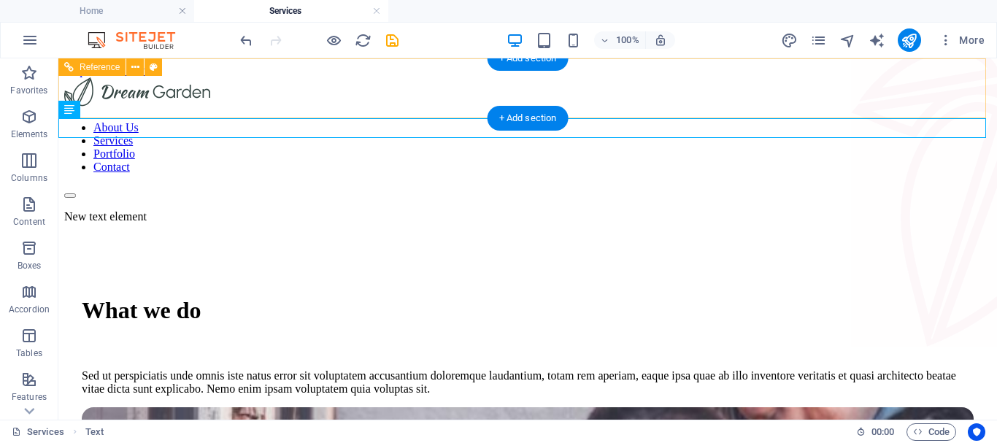
click at [610, 121] on nav "About Us Services Portfolio Contact" at bounding box center [527, 147] width 926 height 53
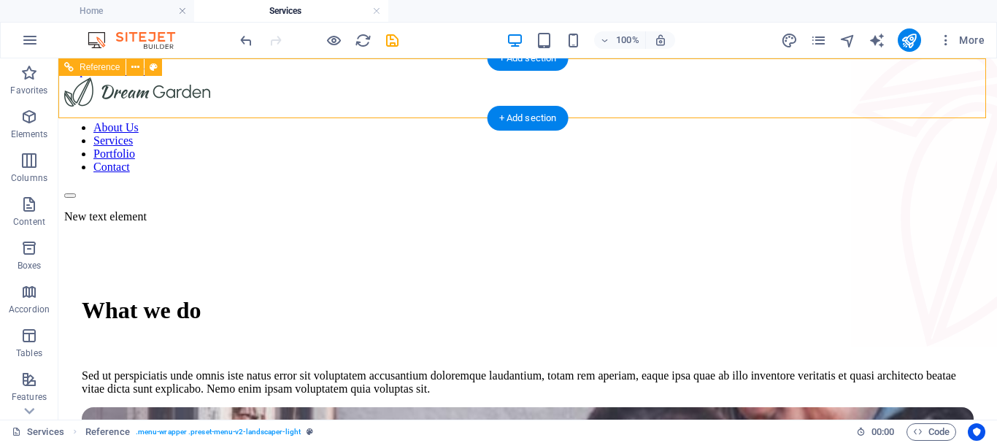
click at [791, 121] on nav "About Us Services Portfolio Contact" at bounding box center [527, 147] width 926 height 53
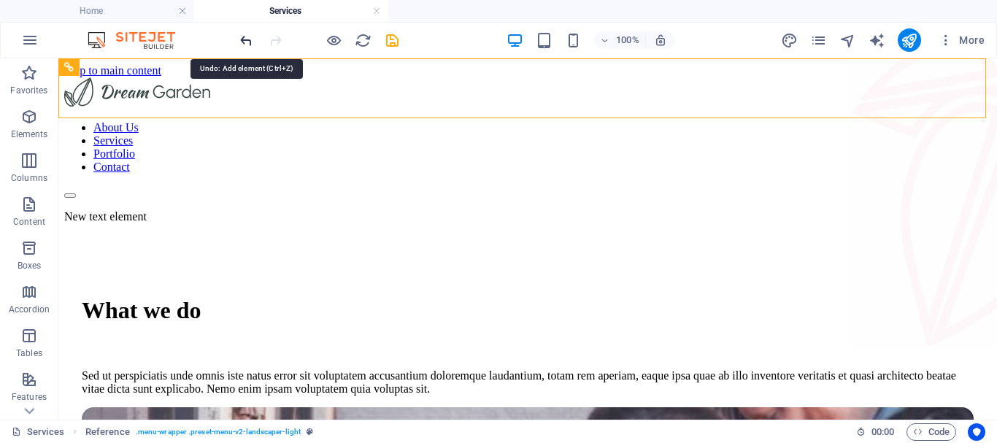
click at [249, 42] on icon "undo" at bounding box center [246, 40] width 17 height 17
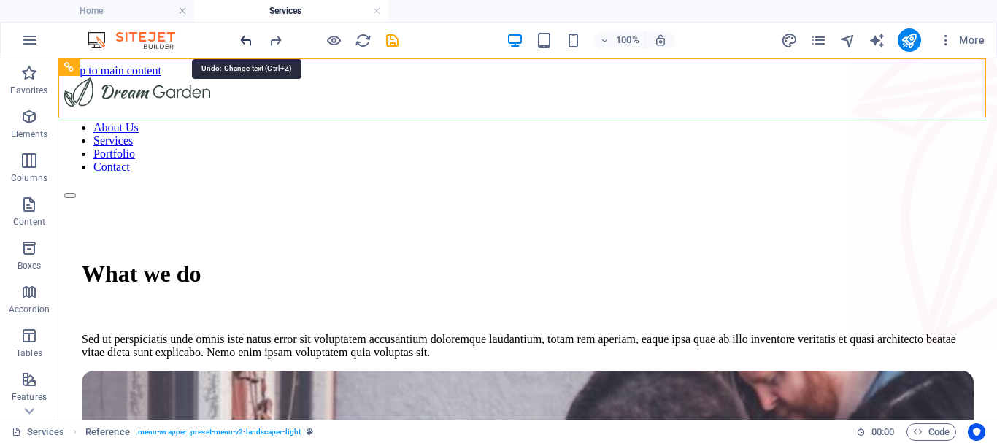
click at [249, 42] on icon "undo" at bounding box center [246, 40] width 17 height 17
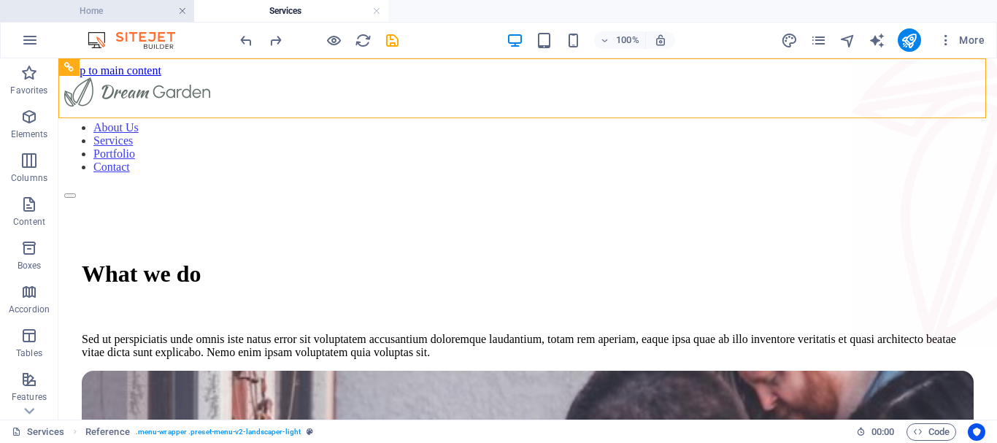
click at [183, 12] on link at bounding box center [182, 11] width 9 height 14
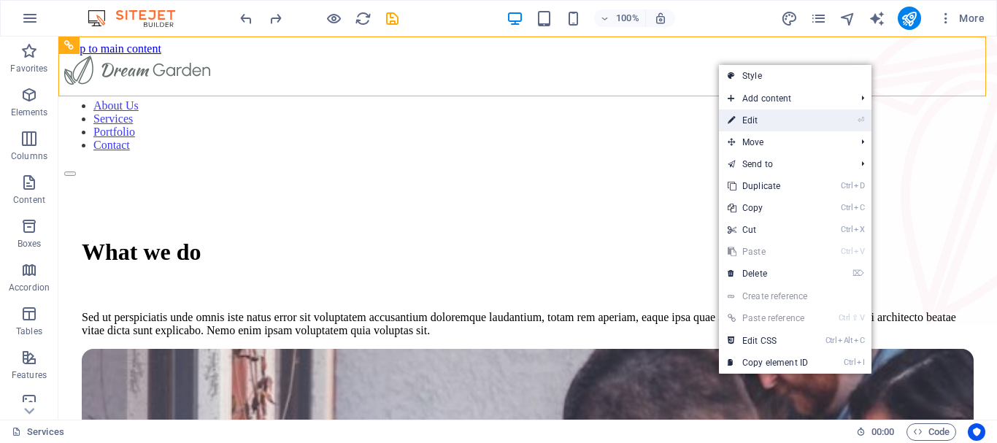
click at [745, 115] on link "⏎ Edit" at bounding box center [768, 120] width 98 height 22
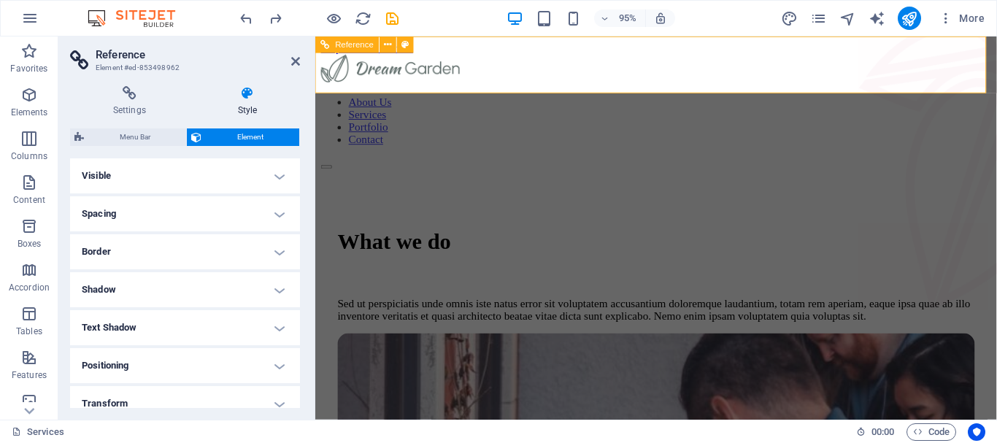
click at [774, 99] on nav "About Us Services Portfolio Contact" at bounding box center [673, 125] width 705 height 53
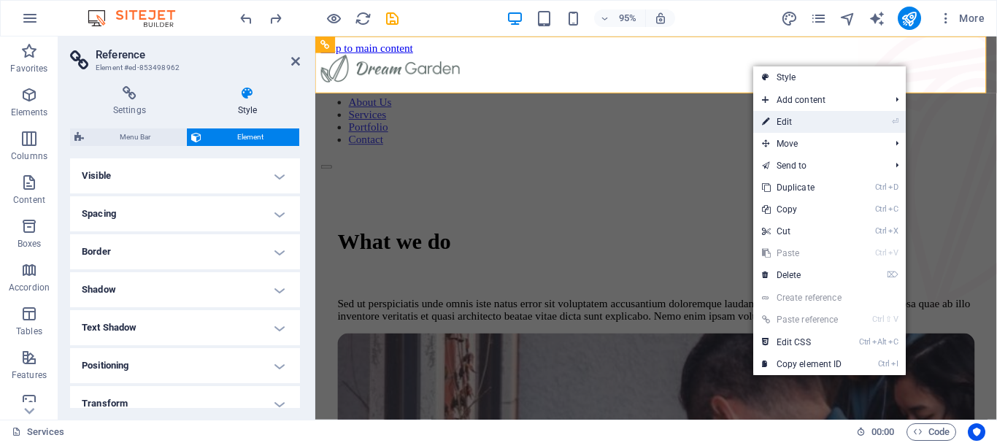
click at [772, 121] on link "⏎ Edit" at bounding box center [802, 122] width 98 height 22
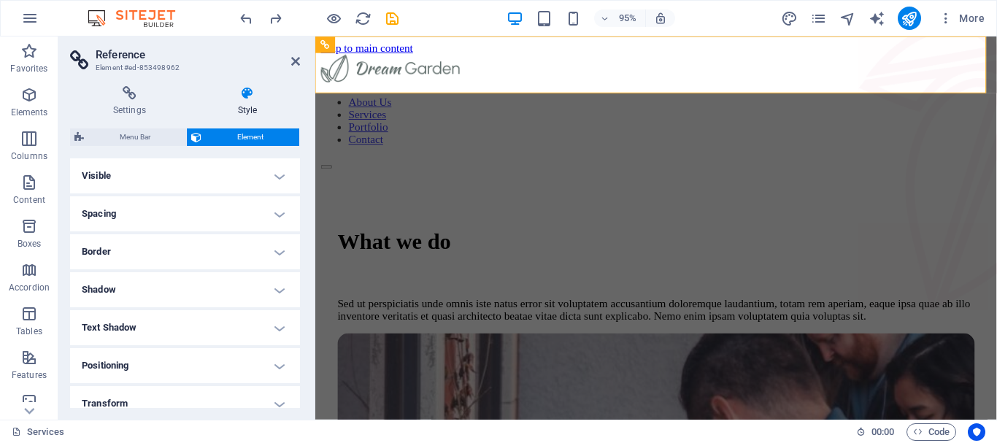
click at [300, 63] on aside "Reference Element #ed-853498962 Settings Style Settings A reference is a copy o…" at bounding box center [186, 227] width 257 height 383
click at [295, 63] on icon at bounding box center [295, 61] width 9 height 12
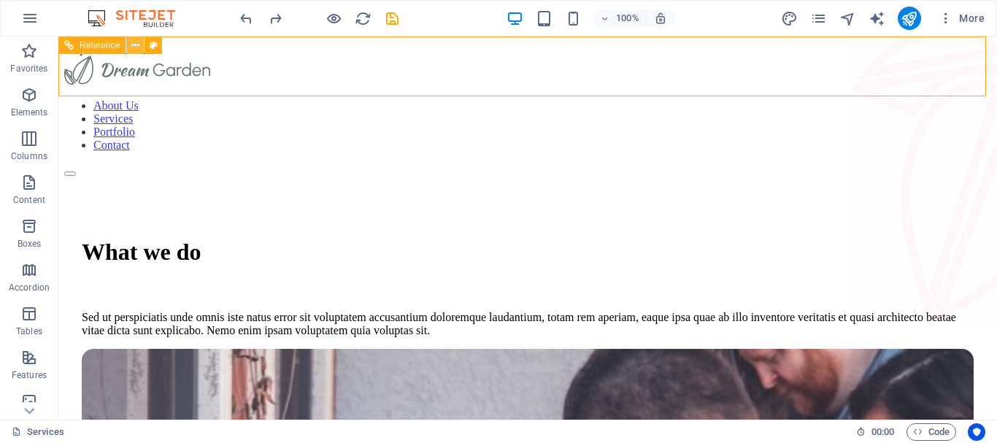
click at [139, 50] on button at bounding box center [135, 45] width 18 height 18
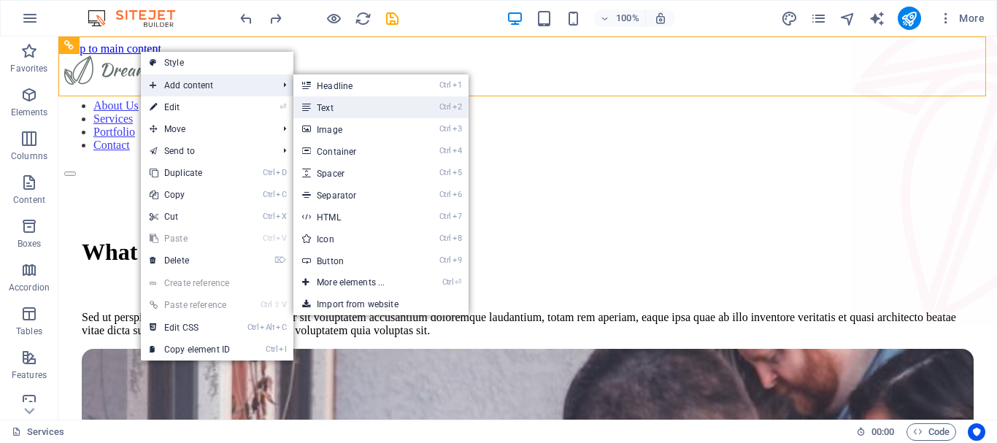
click at [337, 112] on link "Ctrl 2 Text" at bounding box center [353, 107] width 120 height 22
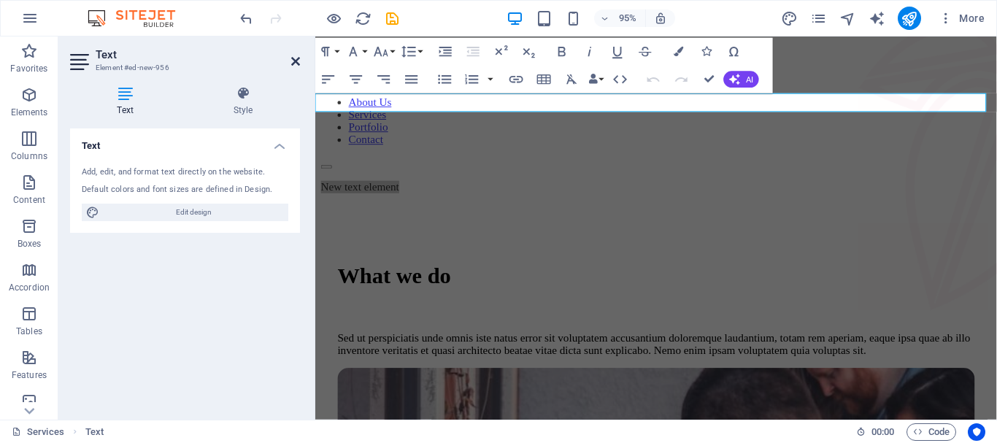
click at [294, 58] on icon at bounding box center [295, 61] width 9 height 12
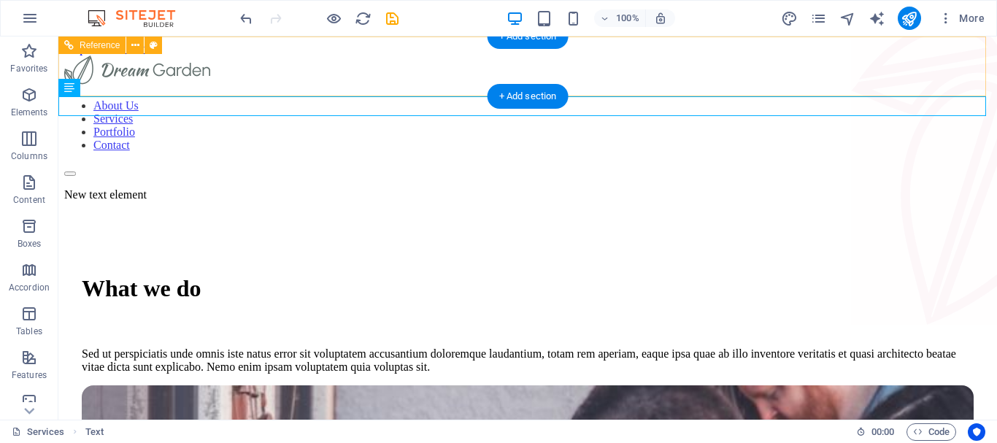
click at [800, 99] on nav "About Us Services Portfolio Contact" at bounding box center [527, 125] width 926 height 53
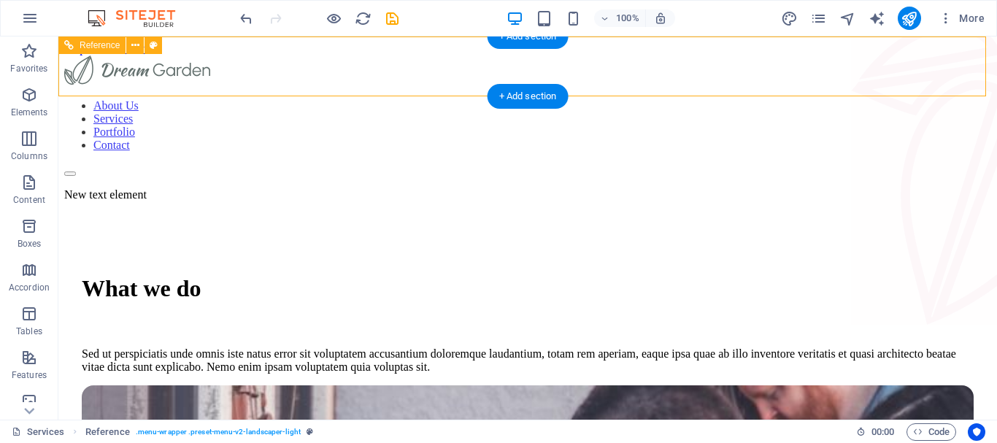
click at [794, 99] on nav "About Us Services Portfolio Contact" at bounding box center [527, 125] width 926 height 53
click at [138, 44] on icon at bounding box center [135, 45] width 8 height 15
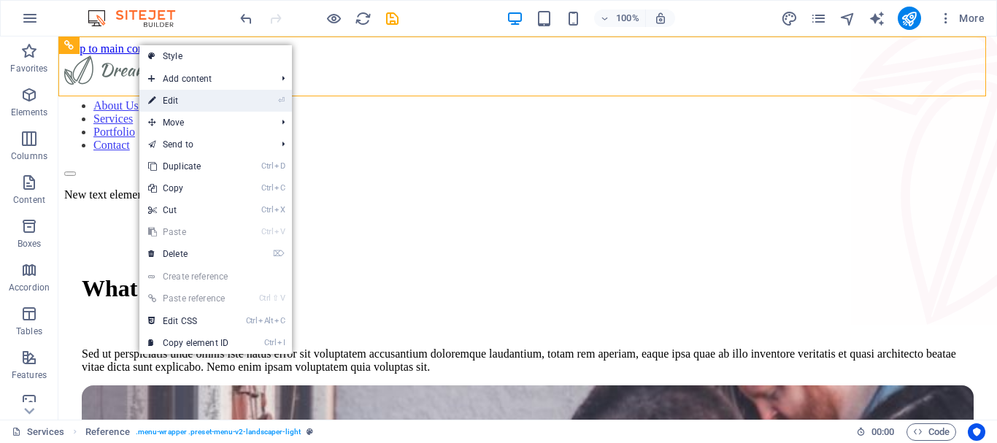
click at [166, 93] on link "⏎ Edit" at bounding box center [188, 101] width 98 height 22
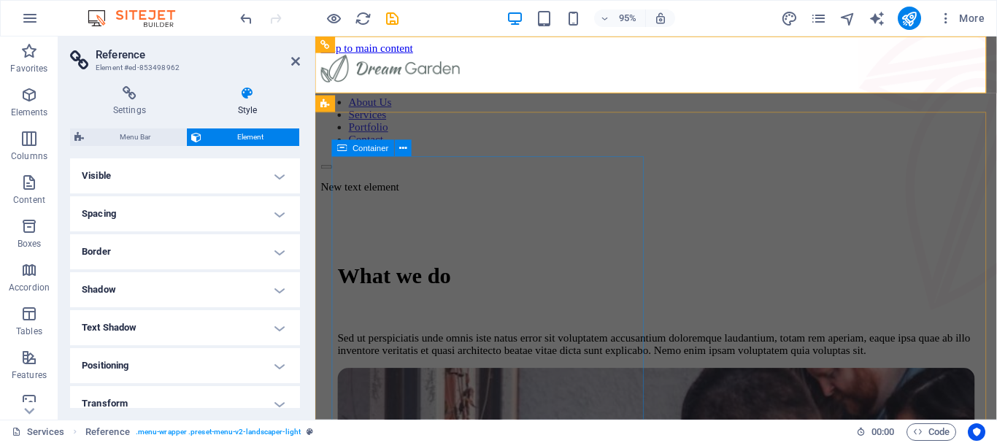
click at [544, 260] on div "What we do Sed ut perspiciatis unde omnis iste natus error sit voluptatem accus…" at bounding box center [673, 322] width 670 height 125
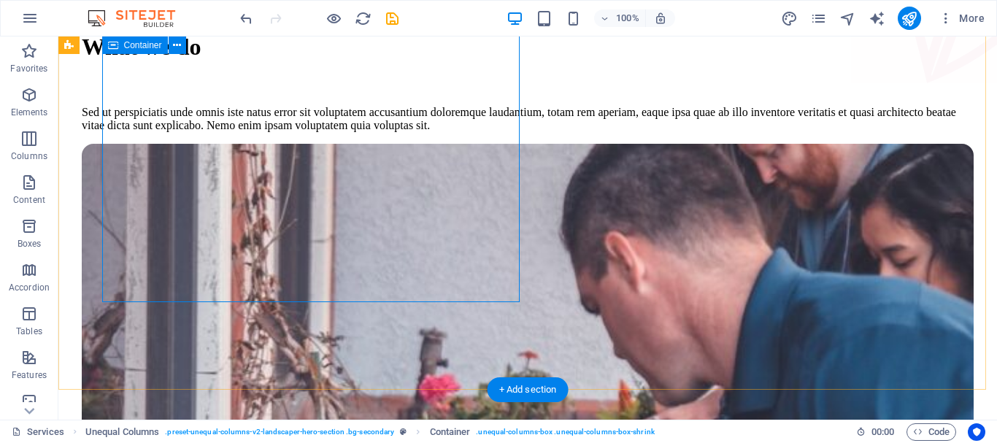
scroll to position [219, 0]
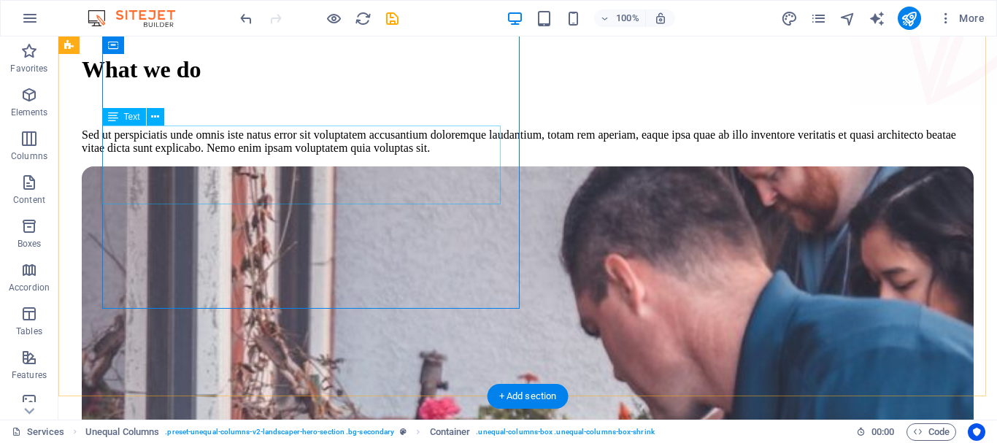
click at [437, 153] on div "Sed ut perspiciatis unde omnis iste natus error sit voluptatem accusantium dolo…" at bounding box center [527, 141] width 891 height 26
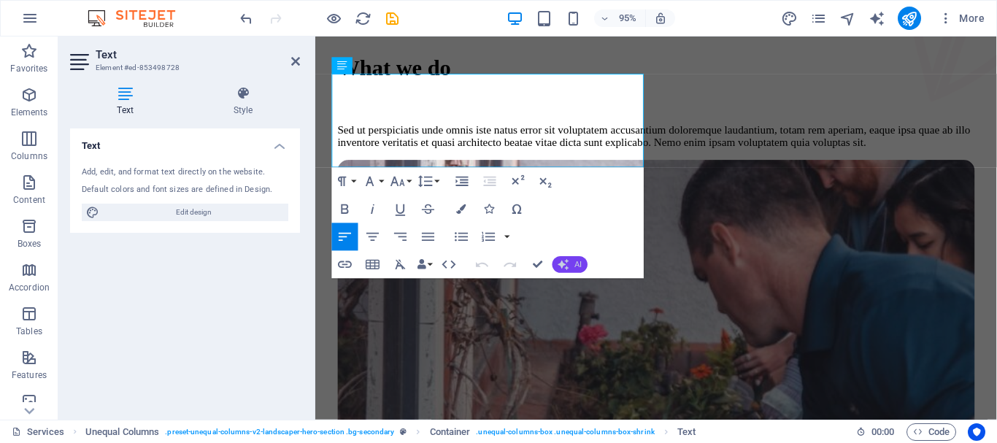
click at [584, 265] on button "AI" at bounding box center [569, 265] width 35 height 17
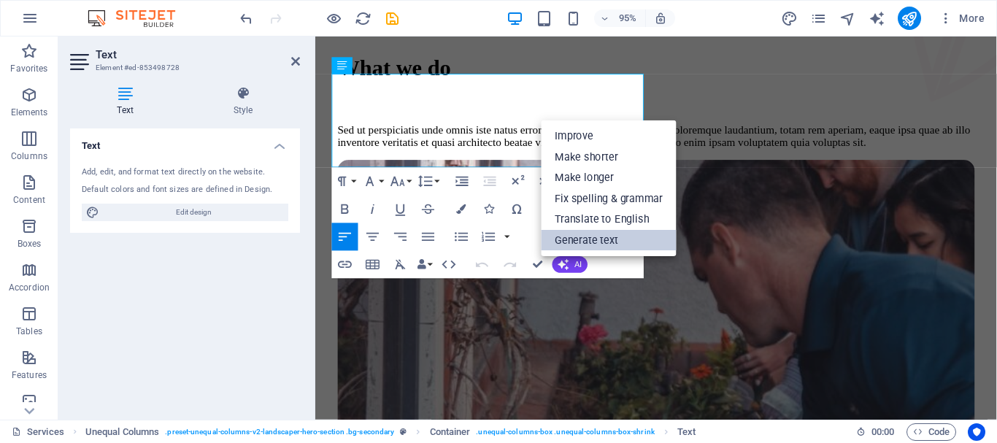
click at [595, 240] on link "Generate text" at bounding box center [608, 240] width 135 height 21
select select "English"
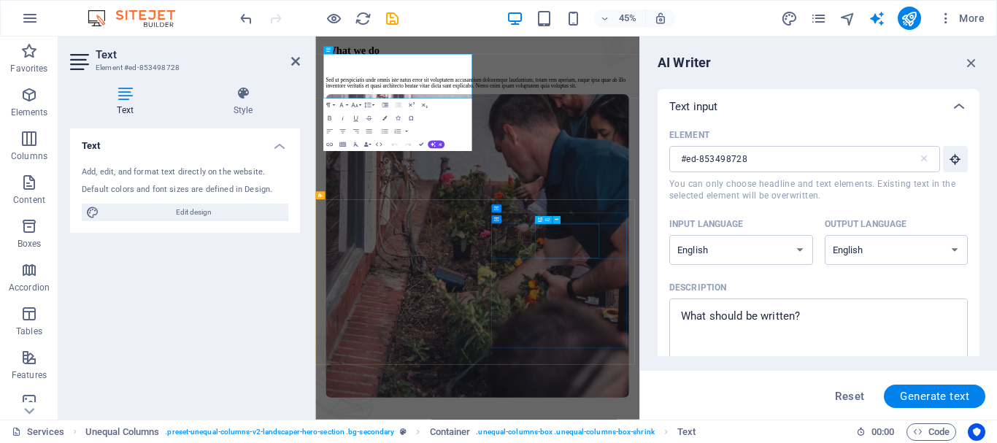
scroll to position [0, 0]
click at [295, 59] on icon at bounding box center [295, 61] width 9 height 12
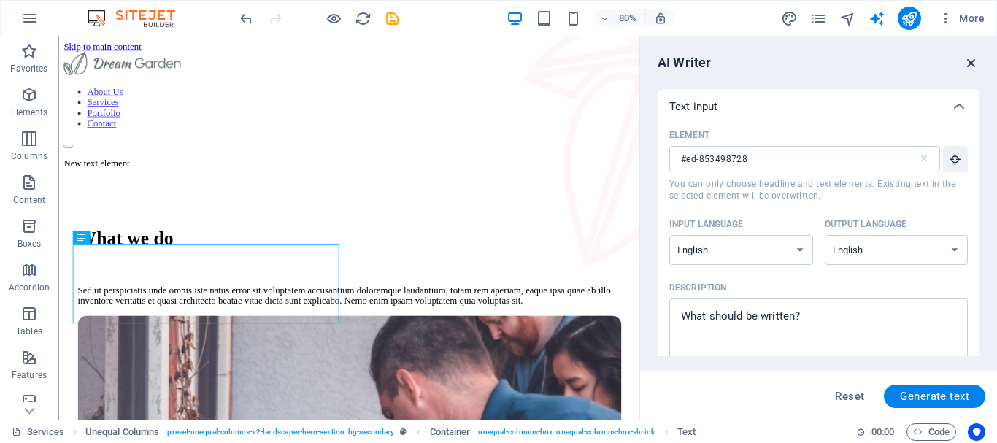
click at [969, 61] on icon "button" at bounding box center [971, 63] width 16 height 16
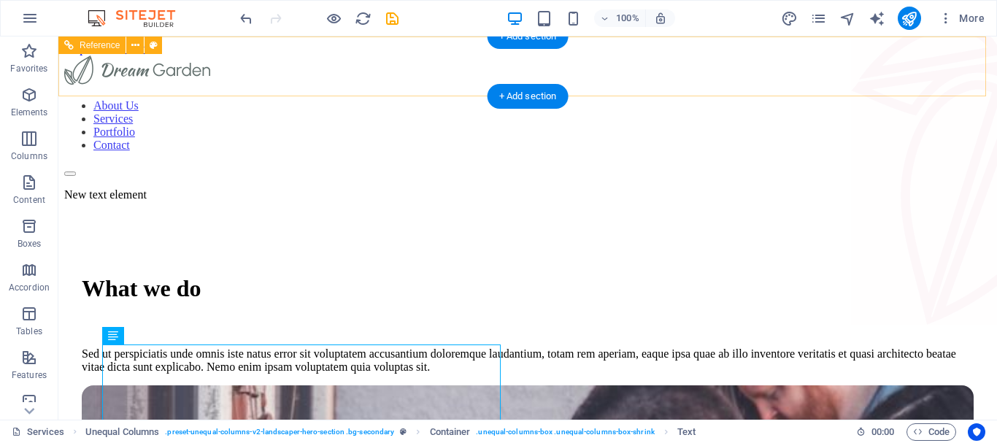
click at [779, 99] on nav "About Us Services Portfolio Contact" at bounding box center [527, 125] width 926 height 53
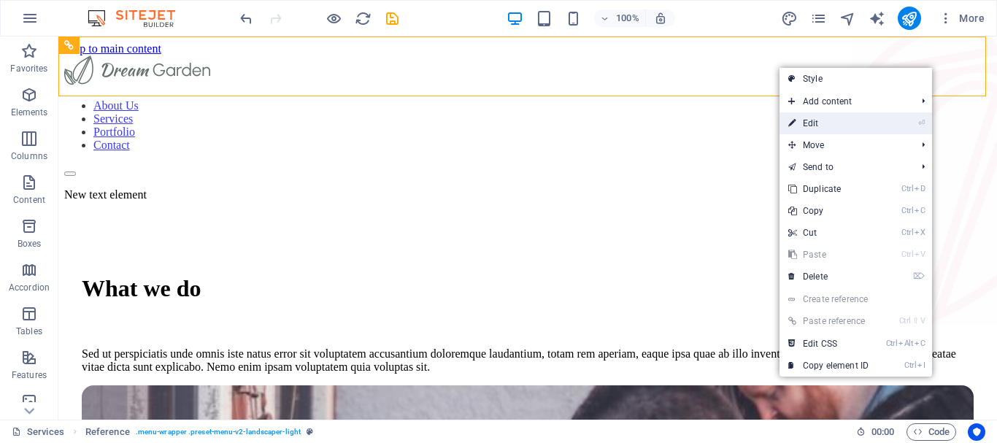
click at [806, 123] on link "⏎ Edit" at bounding box center [828, 123] width 98 height 22
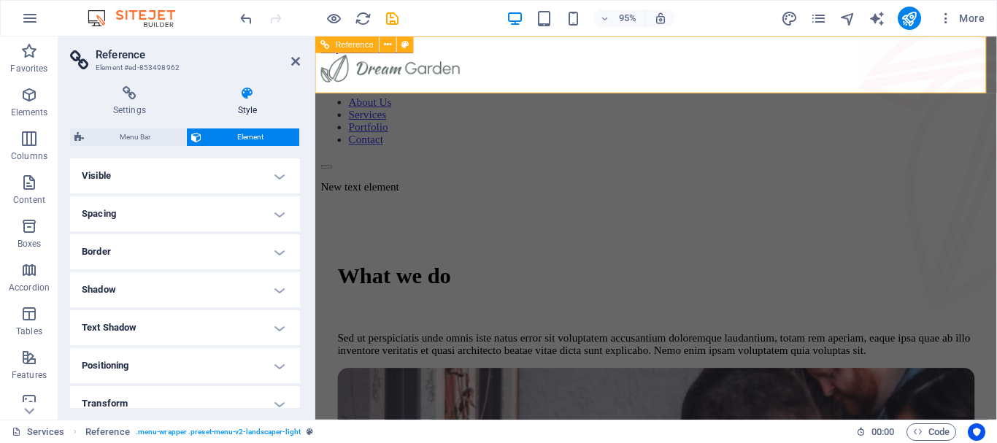
click at [831, 99] on nav "About Us Services Portfolio Contact" at bounding box center [673, 125] width 705 height 53
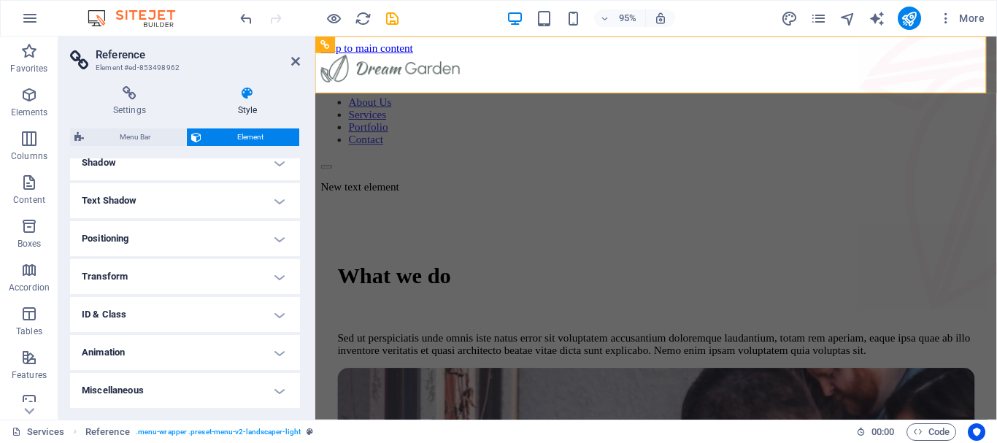
click at [221, 188] on h4 "Text Shadow" at bounding box center [185, 200] width 230 height 35
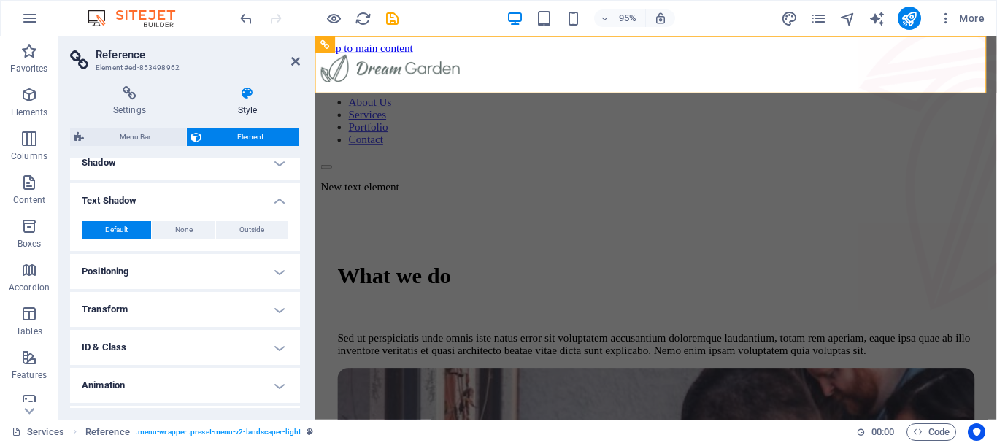
click at [221, 188] on h4 "Text Shadow" at bounding box center [185, 196] width 230 height 26
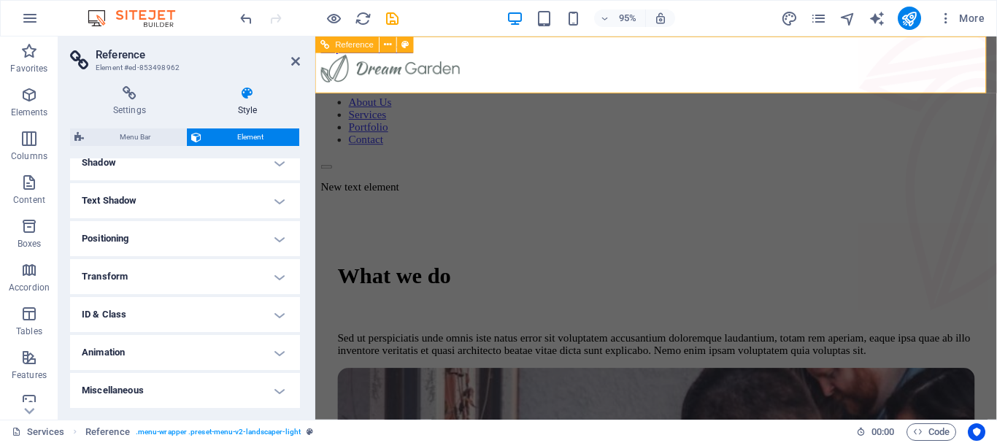
click at [853, 99] on nav "About Us Services Portfolio Contact" at bounding box center [673, 125] width 705 height 53
click at [941, 18] on icon "button" at bounding box center [945, 18] width 15 height 15
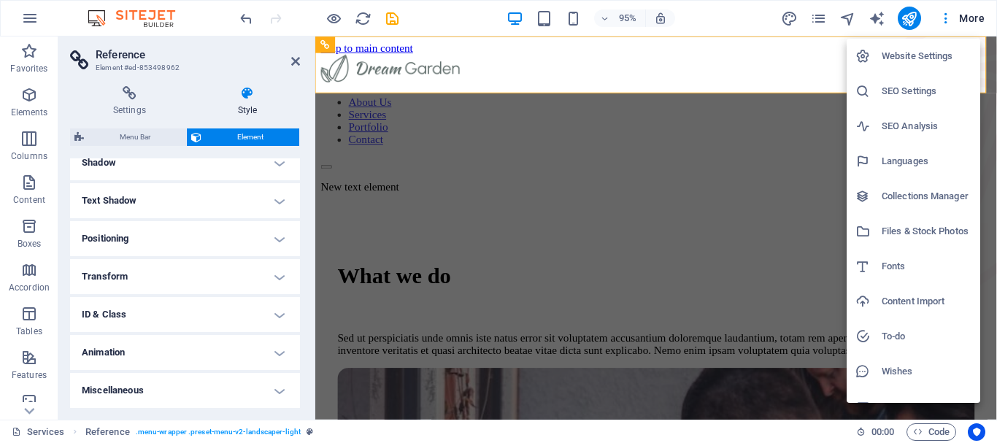
click at [913, 55] on h6 "Website Settings" at bounding box center [926, 56] width 90 height 18
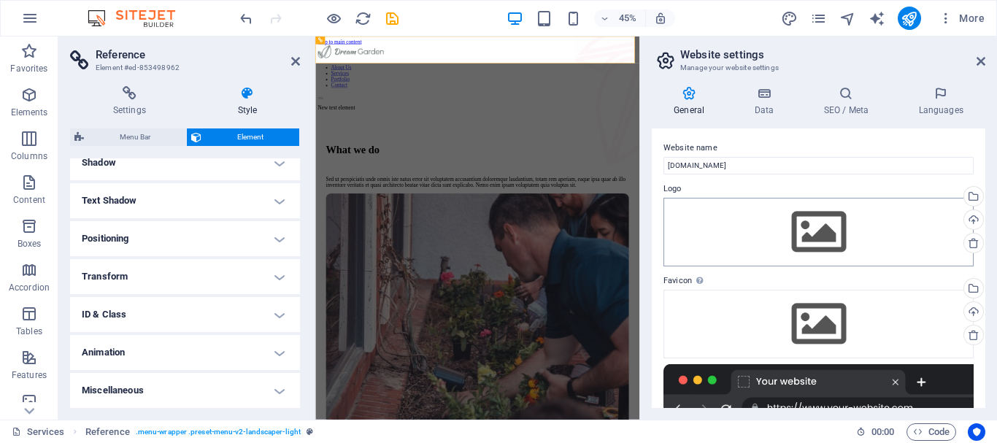
scroll to position [0, 0]
click at [976, 63] on icon at bounding box center [980, 61] width 9 height 12
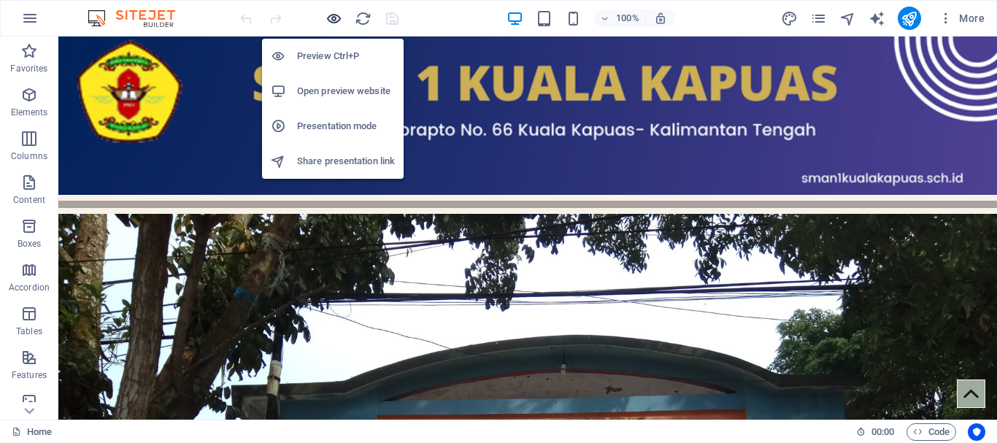
click at [330, 13] on icon "button" at bounding box center [333, 18] width 17 height 17
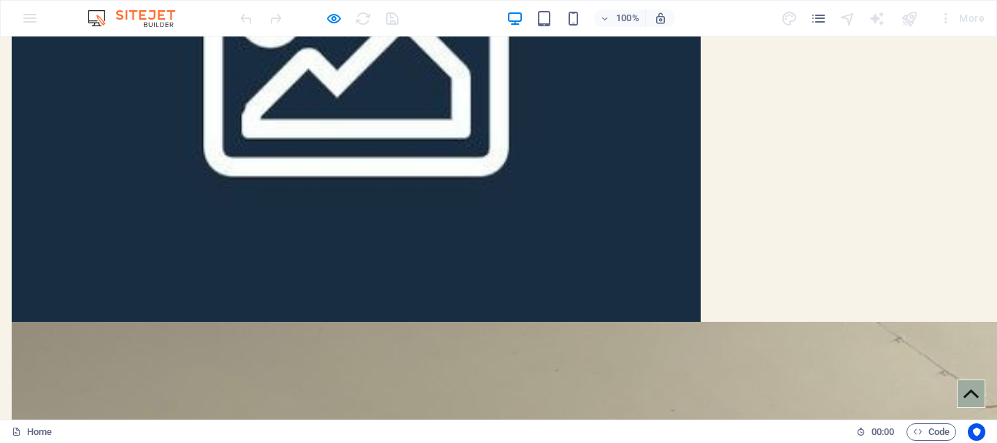
scroll to position [2947, 0]
